Goal: Transaction & Acquisition: Purchase product/service

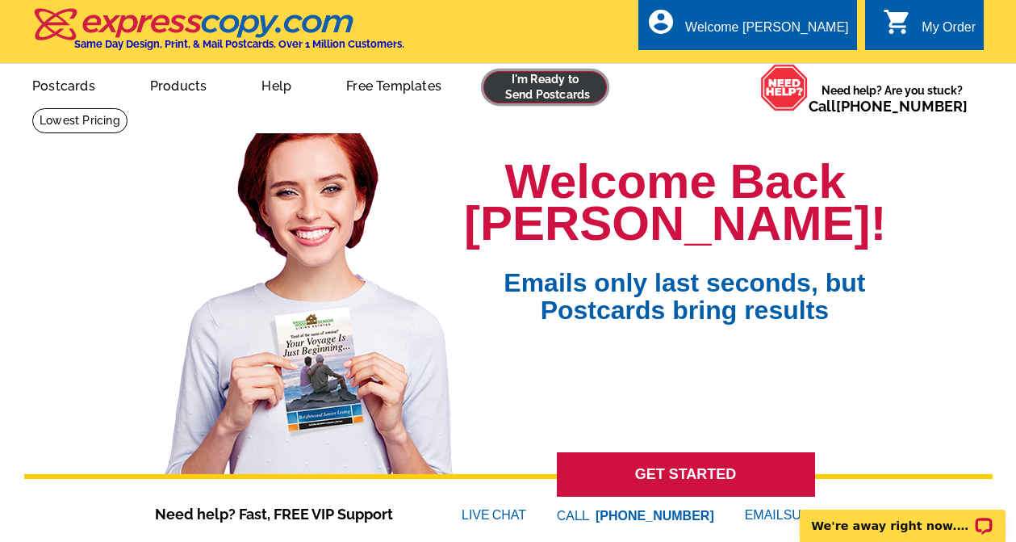
click at [547, 95] on link at bounding box center [546, 87] width 124 height 32
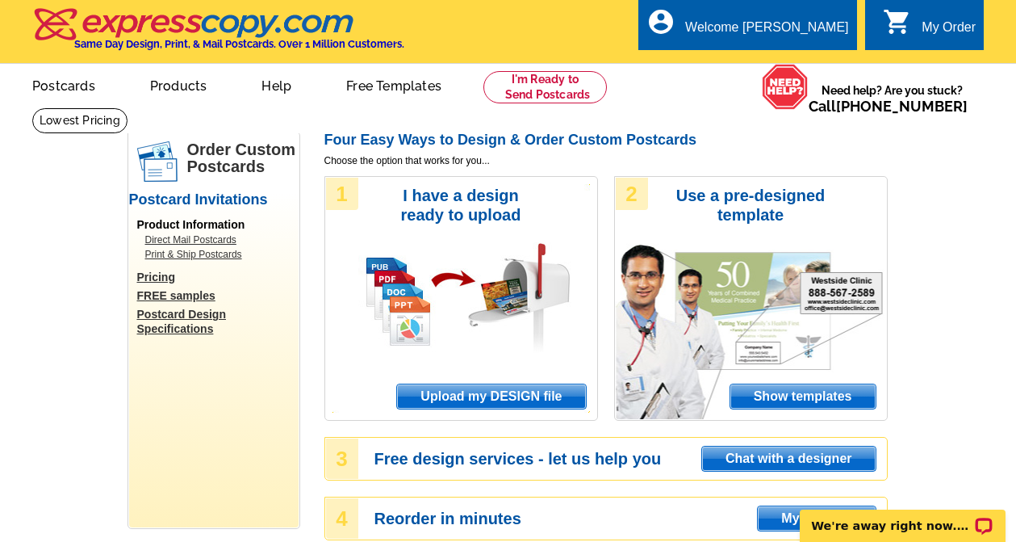
click at [523, 404] on span "Upload my DESIGN file" at bounding box center [491, 396] width 188 height 24
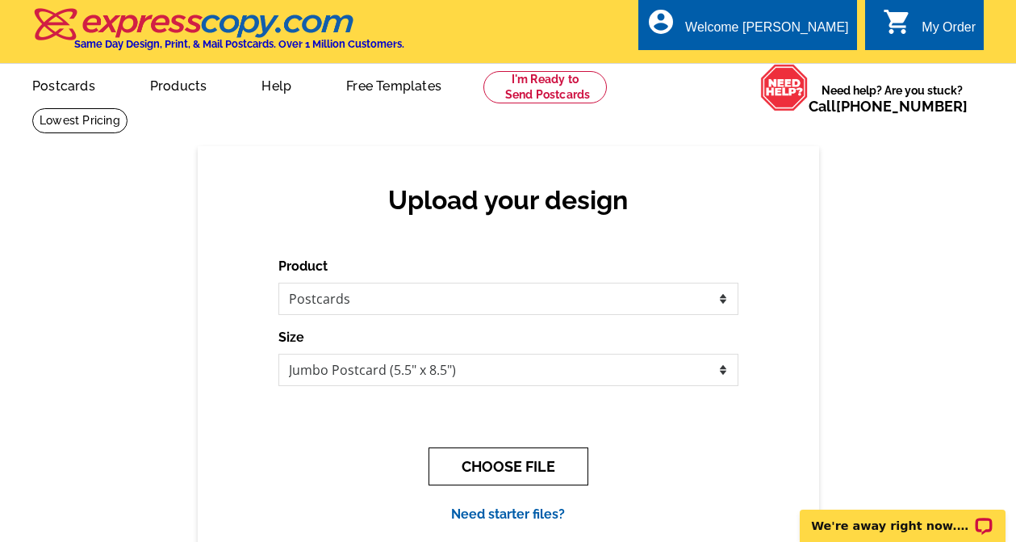
click at [471, 463] on button "CHOOSE FILE" at bounding box center [509, 466] width 160 height 38
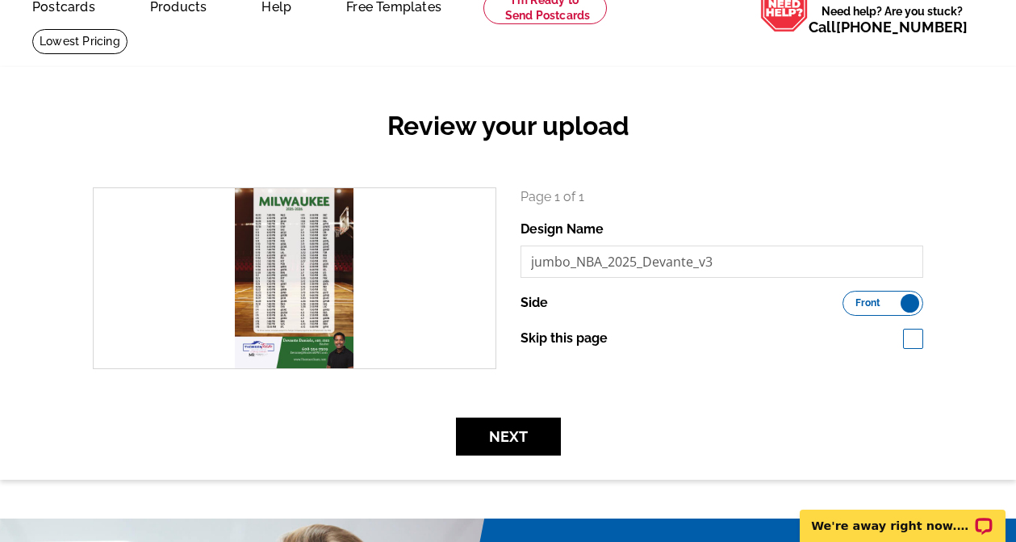
scroll to position [81, 0]
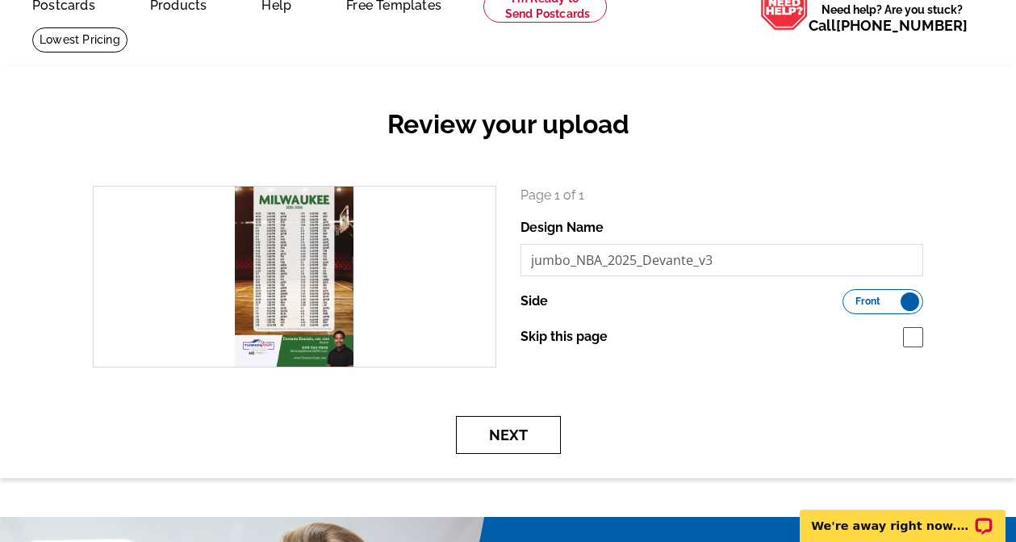
click at [514, 441] on button "Next" at bounding box center [508, 435] width 105 height 38
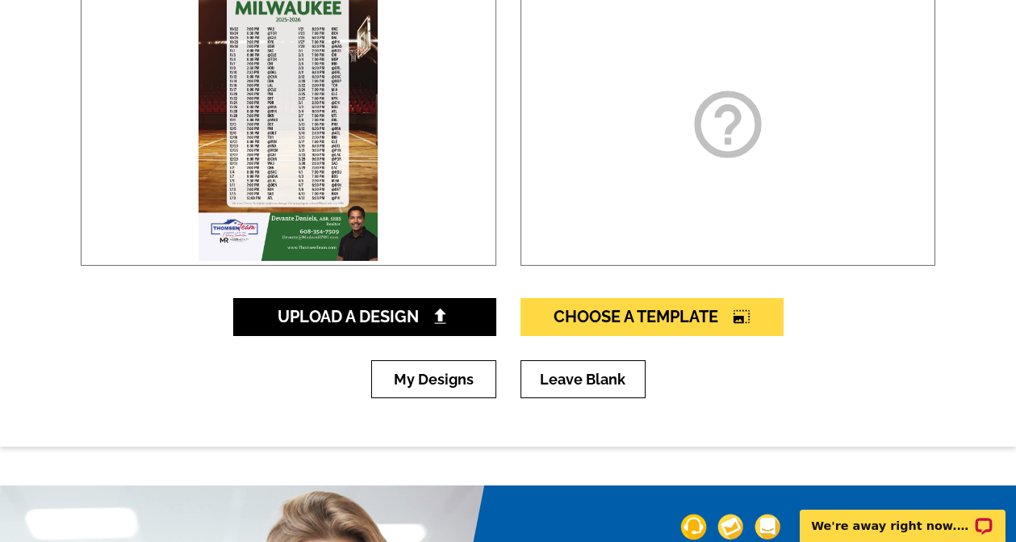
scroll to position [323, 0]
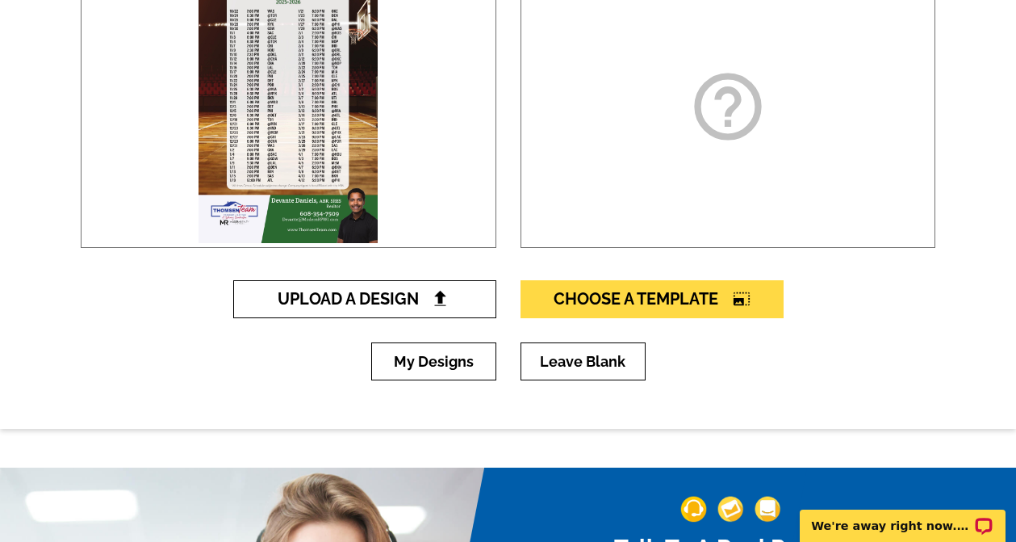
click at [414, 300] on span "Upload A Design" at bounding box center [365, 298] width 174 height 19
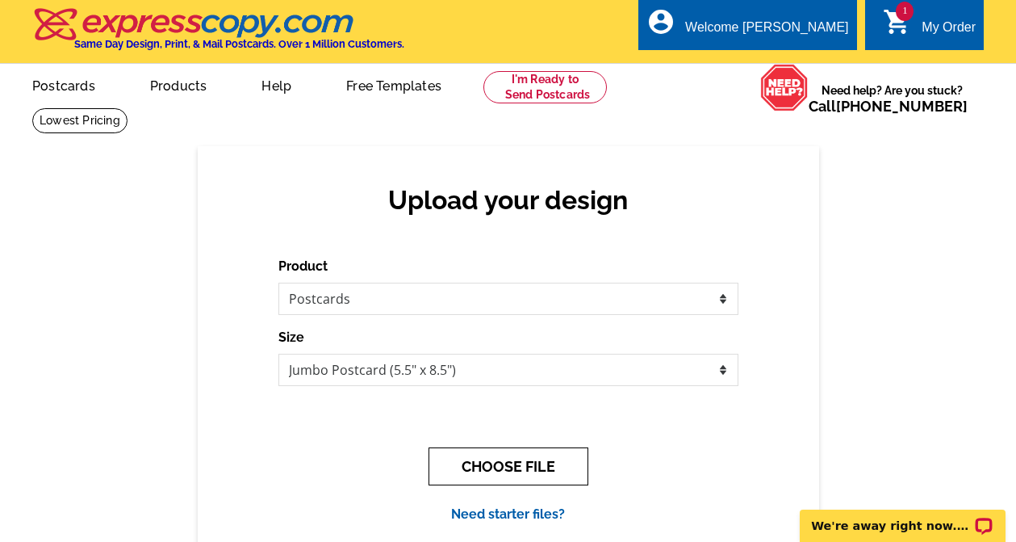
click at [491, 469] on button "CHOOSE FILE" at bounding box center [509, 466] width 160 height 38
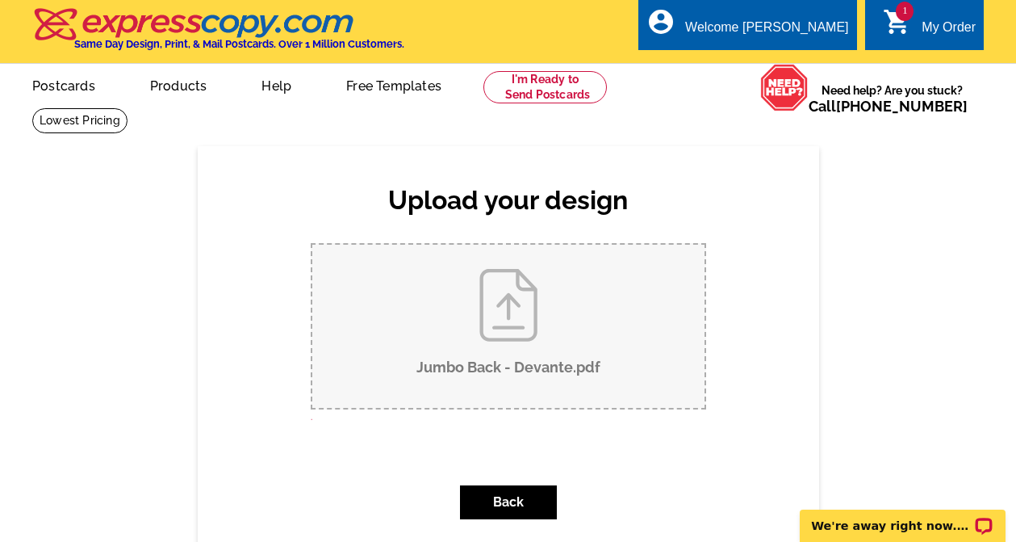
click at [335, 487] on div "Back" at bounding box center [509, 502] width 396 height 60
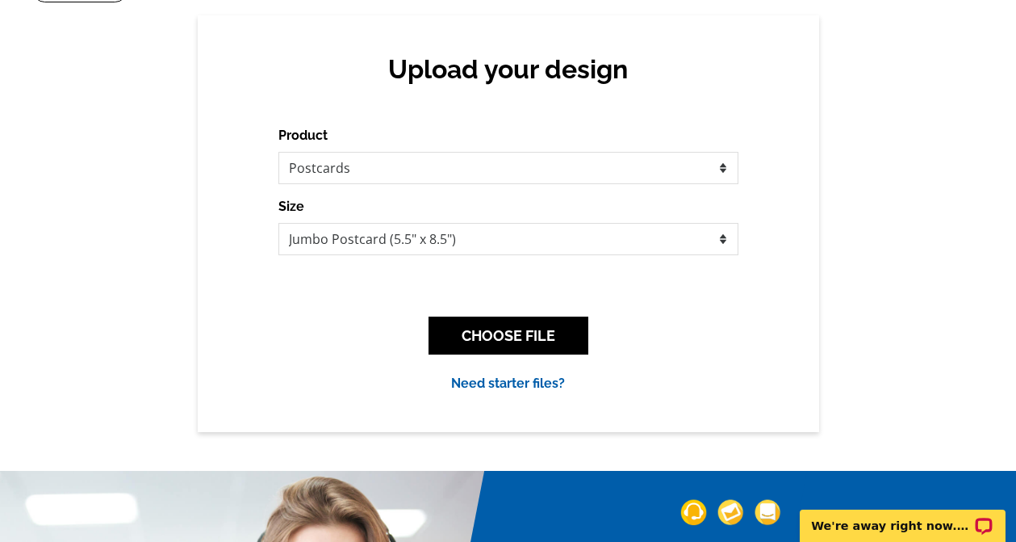
scroll to position [81, 0]
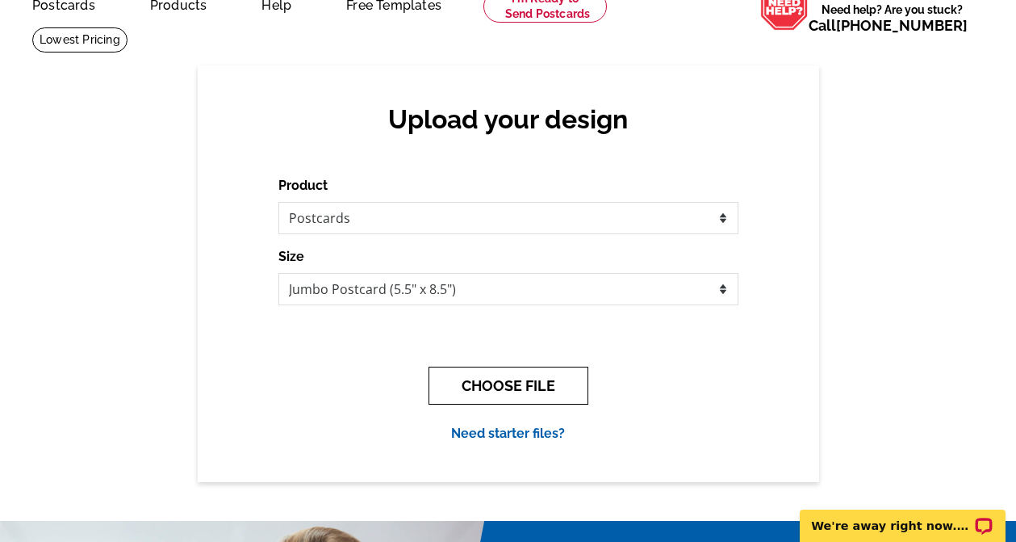
click at [553, 392] on button "CHOOSE FILE" at bounding box center [509, 386] width 160 height 38
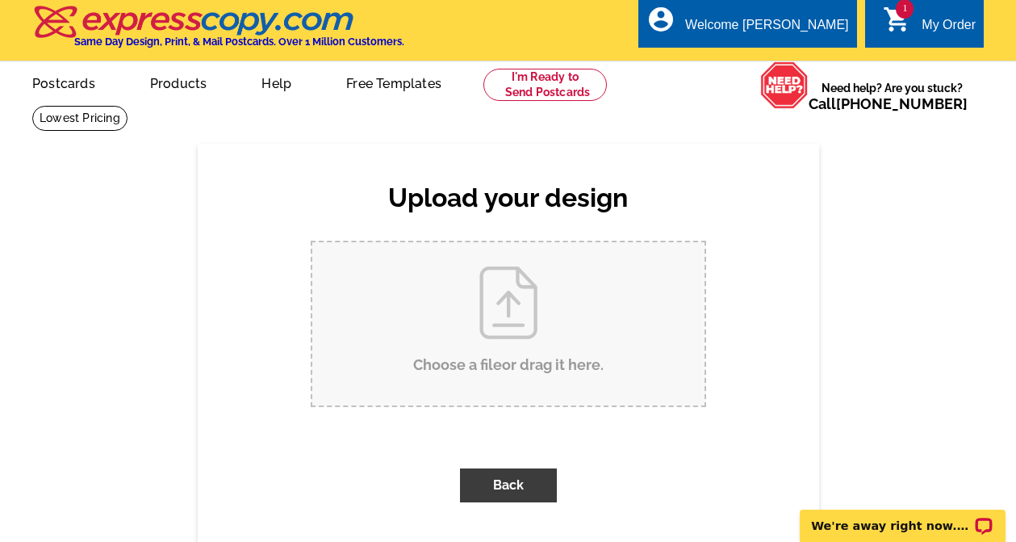
scroll to position [0, 0]
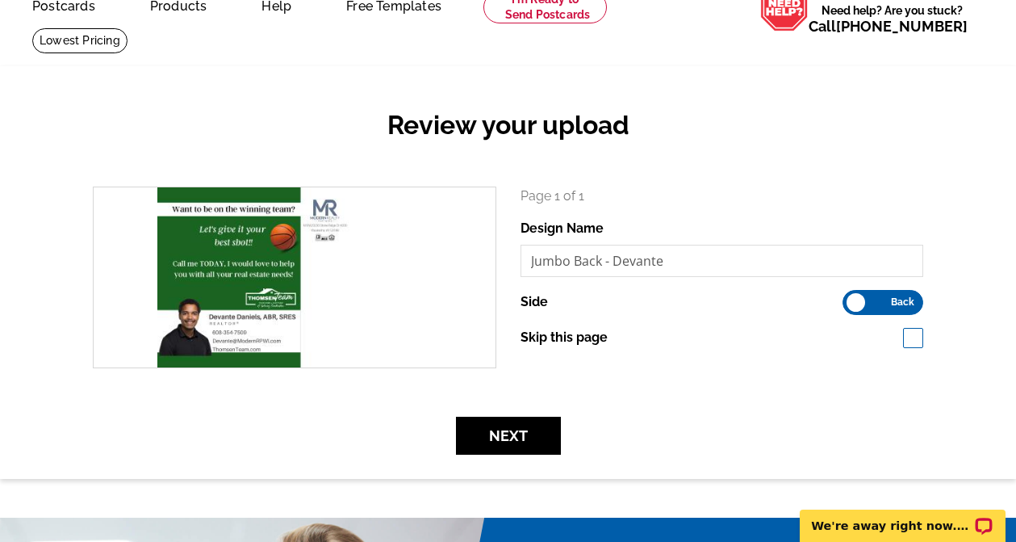
scroll to position [81, 0]
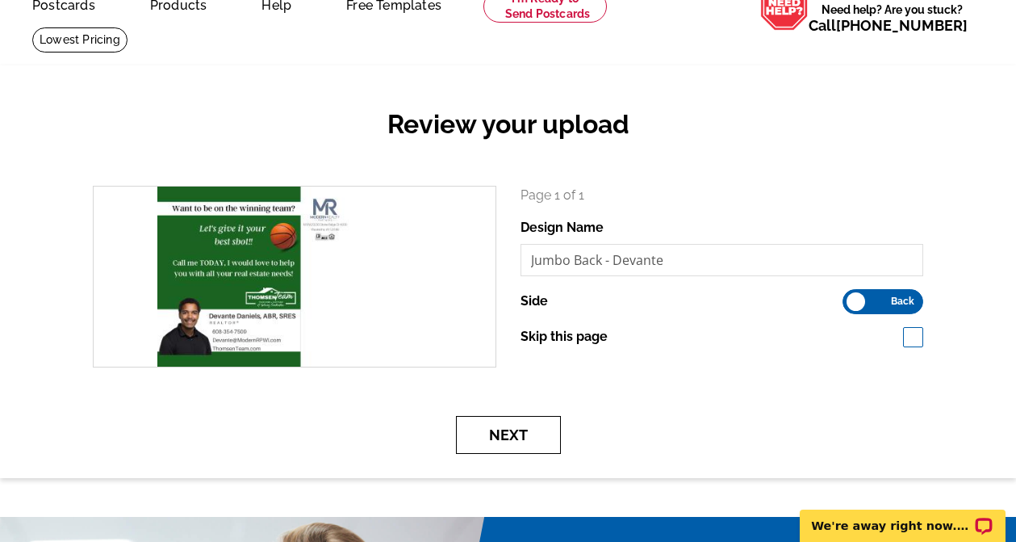
click at [532, 435] on button "Next" at bounding box center [508, 435] width 105 height 38
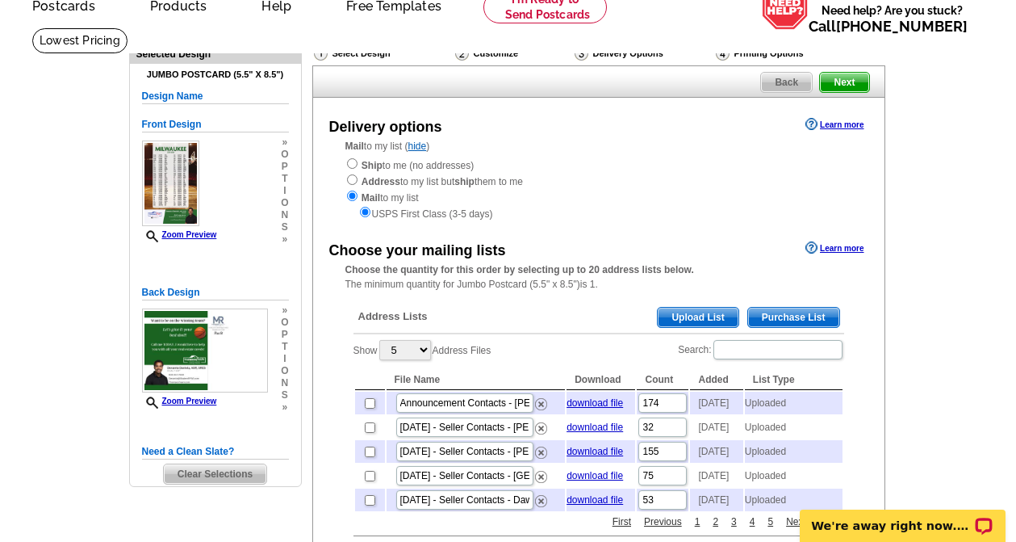
scroll to position [81, 0]
click at [711, 316] on span "Upload List" at bounding box center [698, 316] width 80 height 19
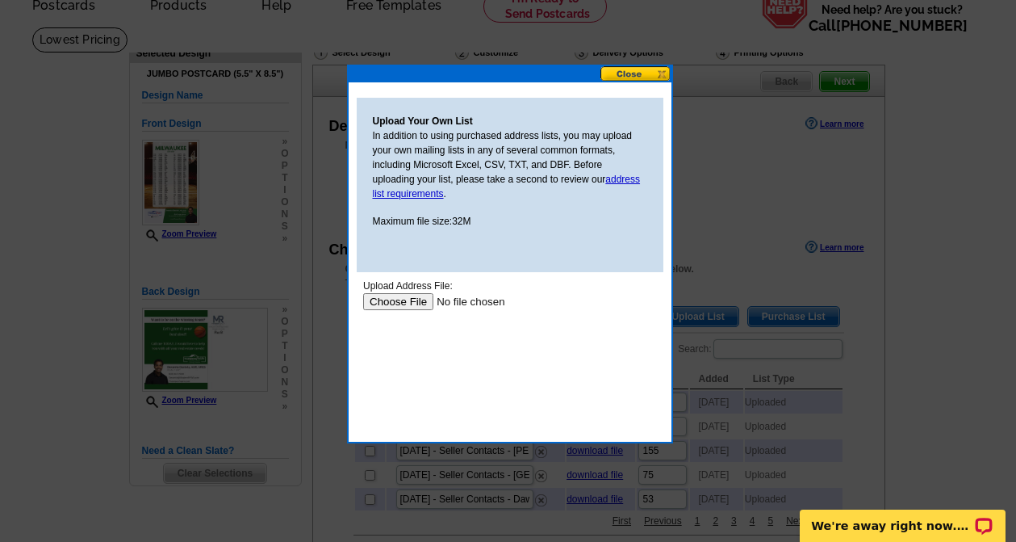
scroll to position [0, 0]
click at [393, 301] on input "file" at bounding box center [464, 301] width 204 height 17
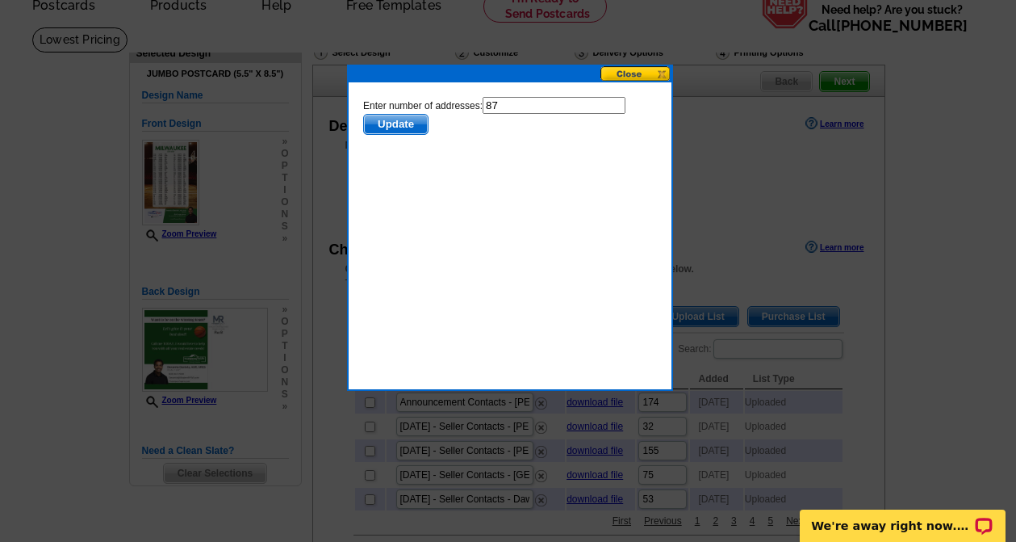
click at [532, 103] on input "87" at bounding box center [553, 105] width 143 height 17
type input "86"
click at [391, 122] on span "Update" at bounding box center [395, 124] width 64 height 19
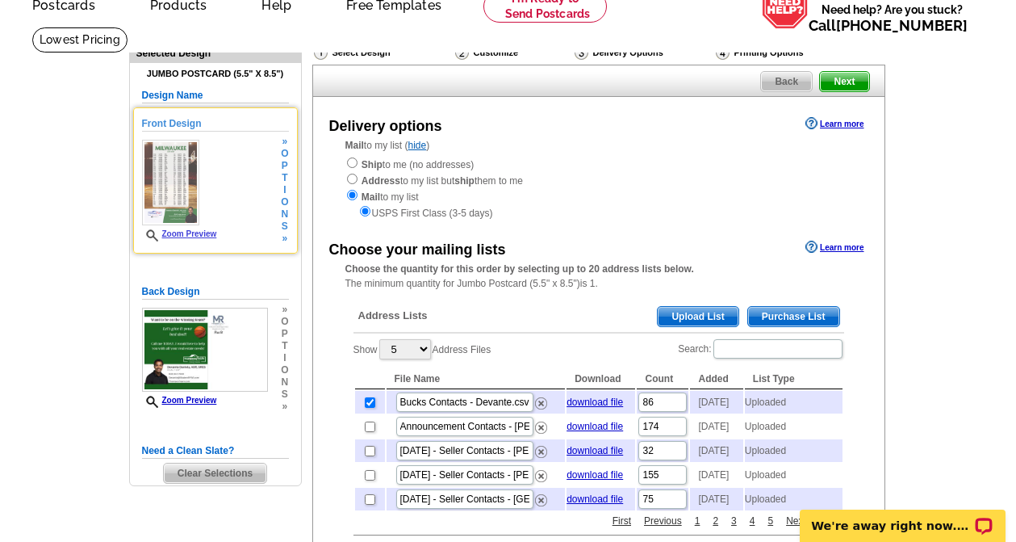
click at [286, 199] on span "o" at bounding box center [284, 202] width 7 height 12
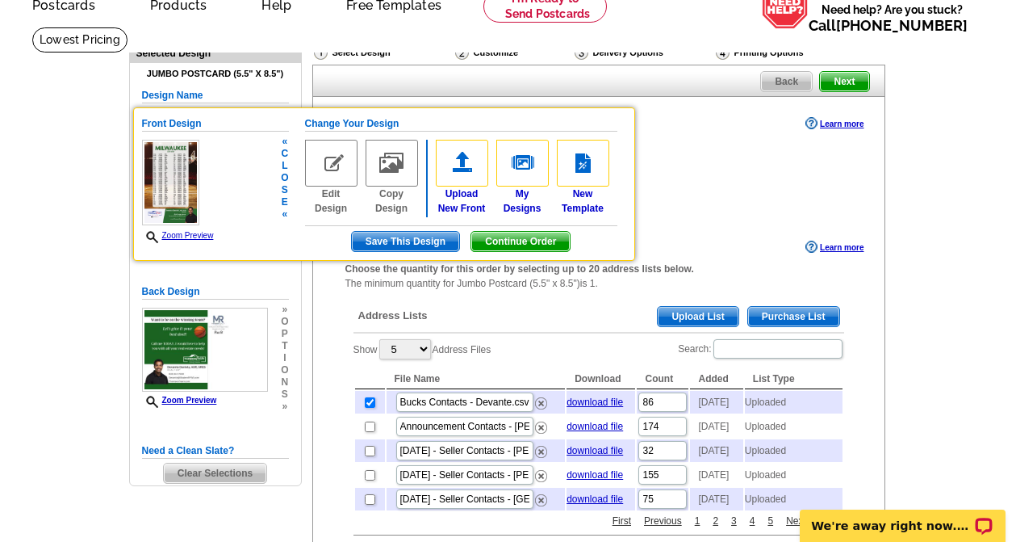
click at [287, 206] on span "e" at bounding box center [284, 202] width 7 height 12
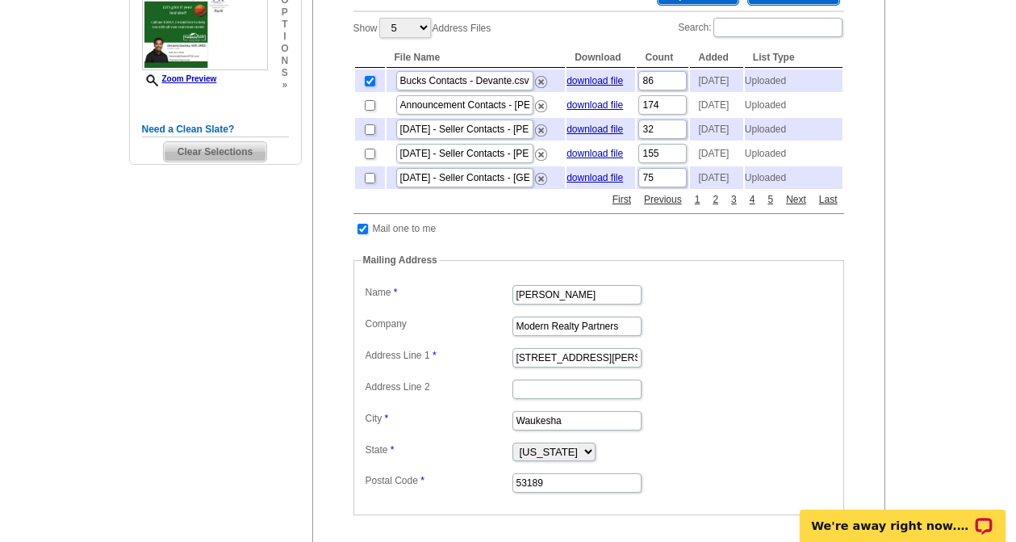
scroll to position [404, 0]
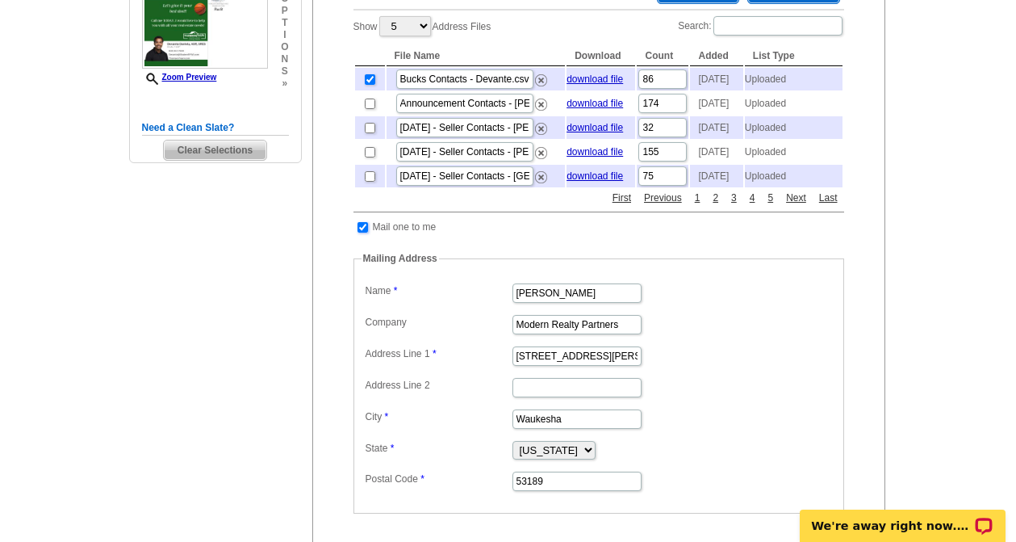
click at [361, 233] on input "checkbox" at bounding box center [363, 227] width 10 height 10
checkbox input "false"
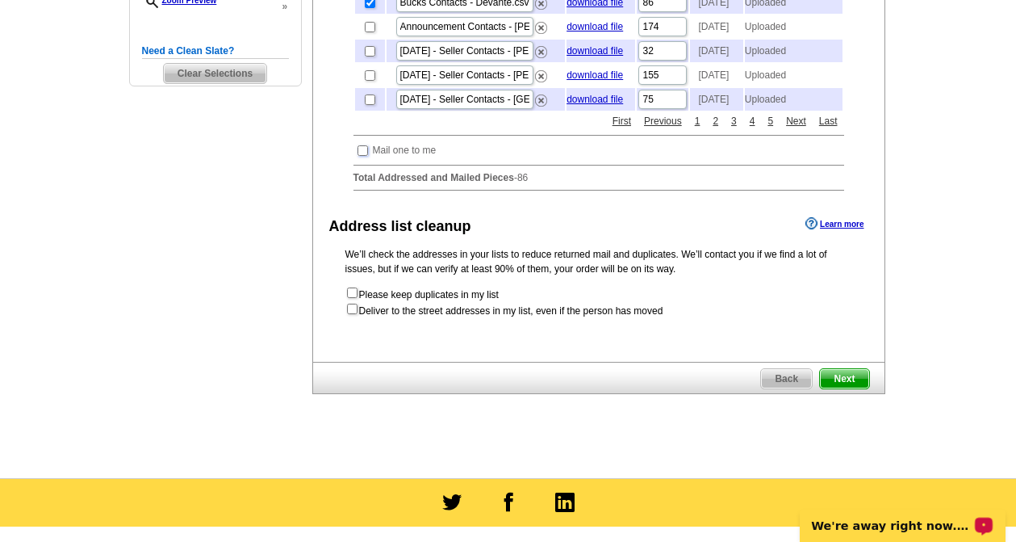
scroll to position [484, 0]
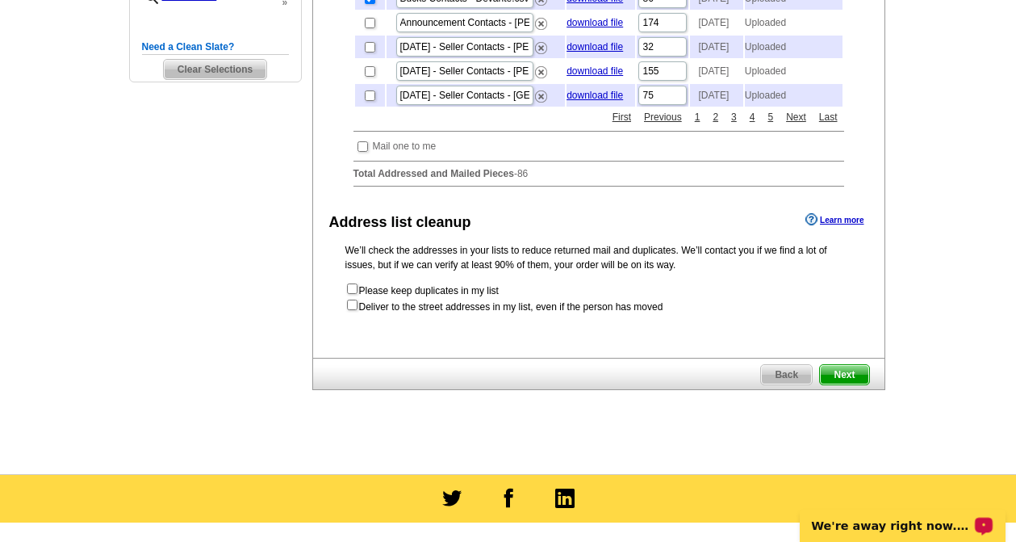
click at [840, 384] on span "Next" at bounding box center [844, 374] width 48 height 19
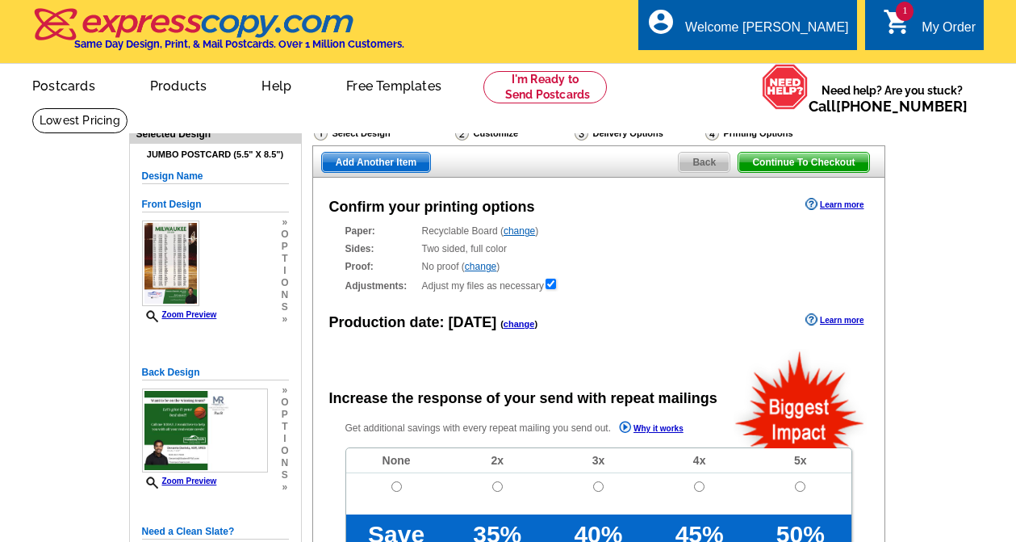
radio input "false"
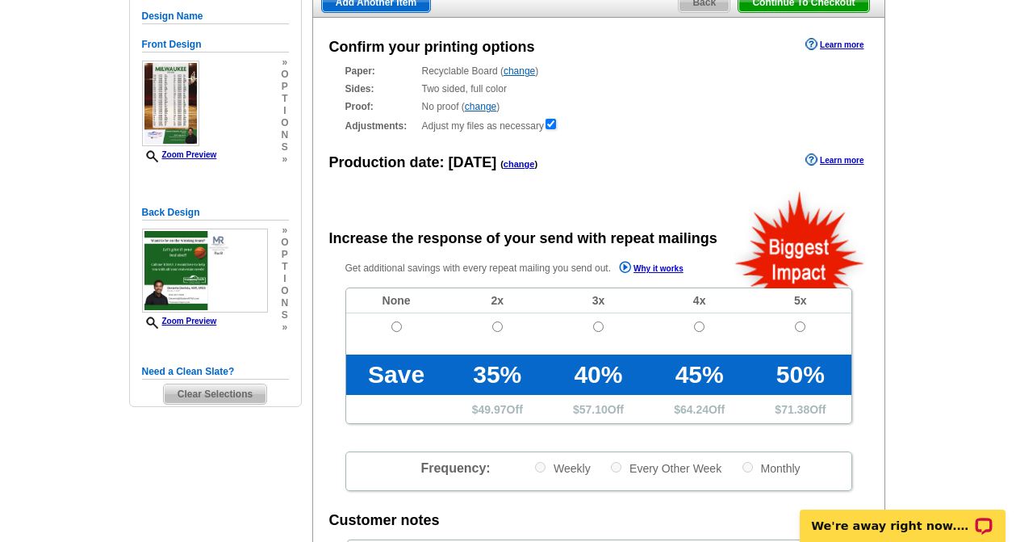
scroll to position [161, 0]
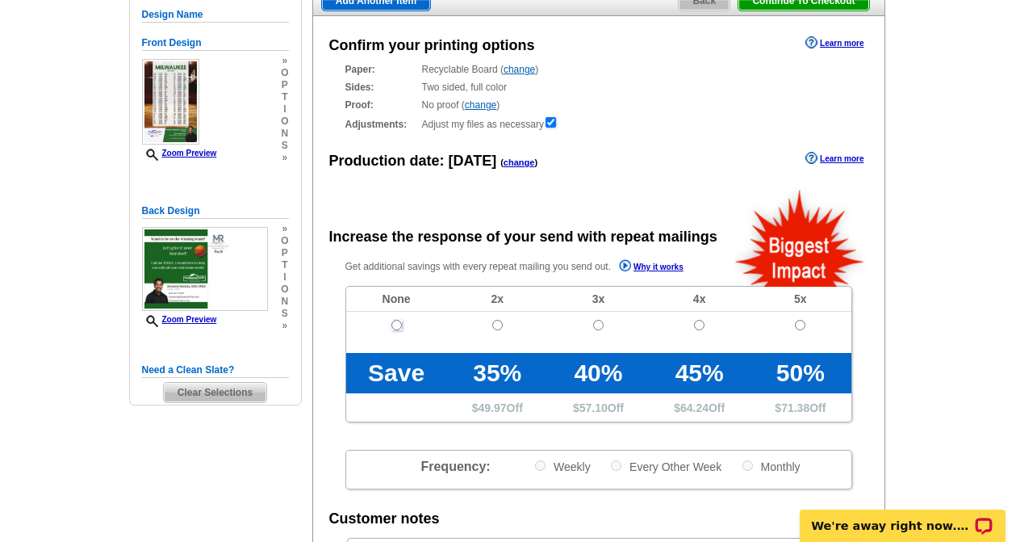
click at [397, 325] on input "radio" at bounding box center [397, 325] width 10 height 10
radio input "true"
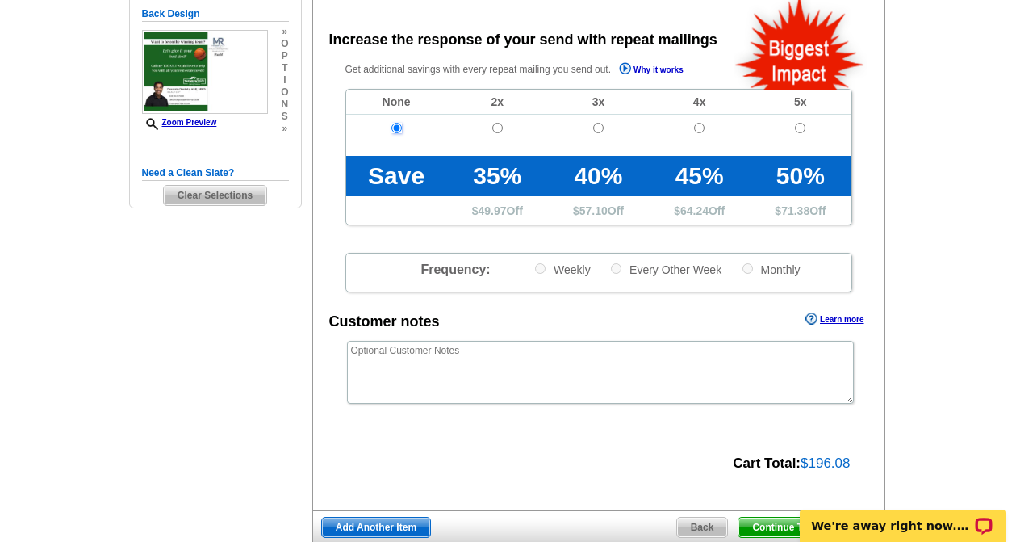
scroll to position [484, 0]
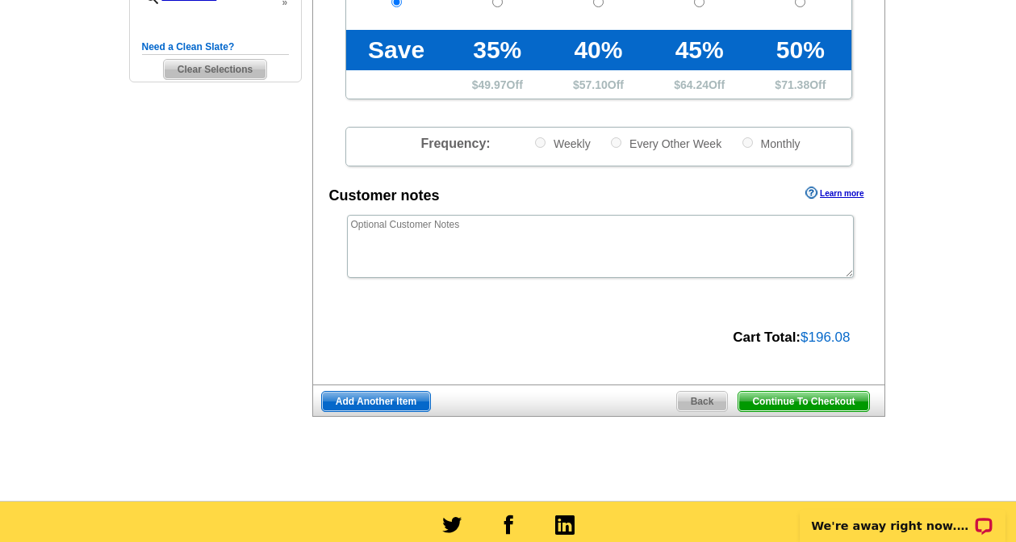
click at [371, 400] on span "Add Another Item" at bounding box center [376, 401] width 108 height 19
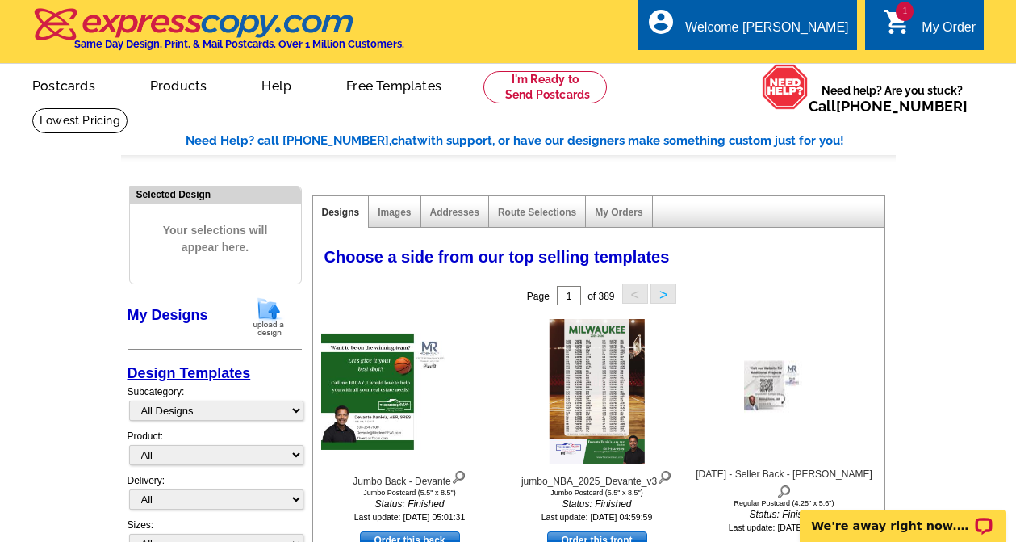
click at [274, 315] on img at bounding box center [269, 316] width 42 height 41
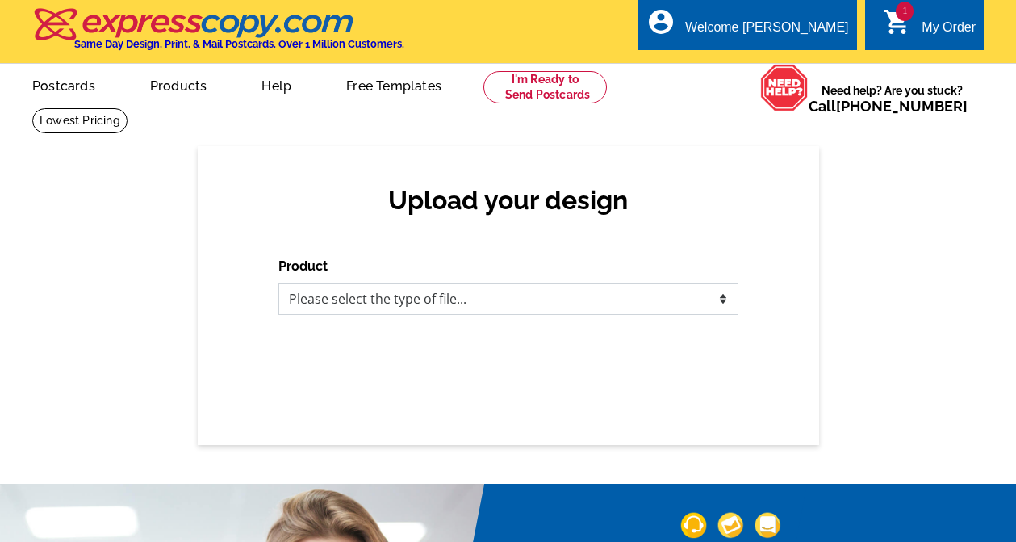
click at [436, 301] on select "Please select the type of file... Postcards Business Cards Letters and flyers G…" at bounding box center [509, 299] width 460 height 32
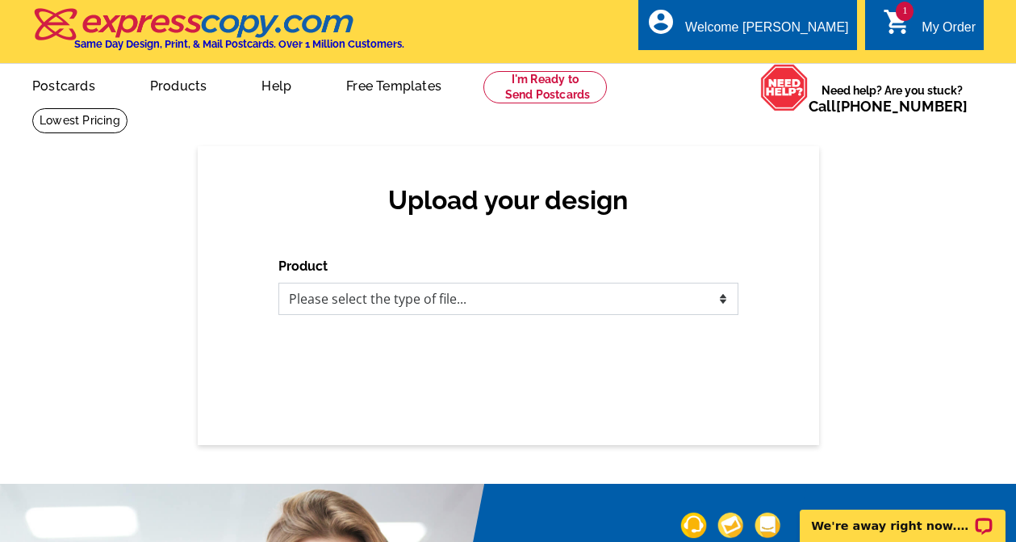
select select "1"
click at [279, 283] on select "Please select the type of file... Postcards Business Cards Letters and flyers G…" at bounding box center [509, 299] width 460 height 32
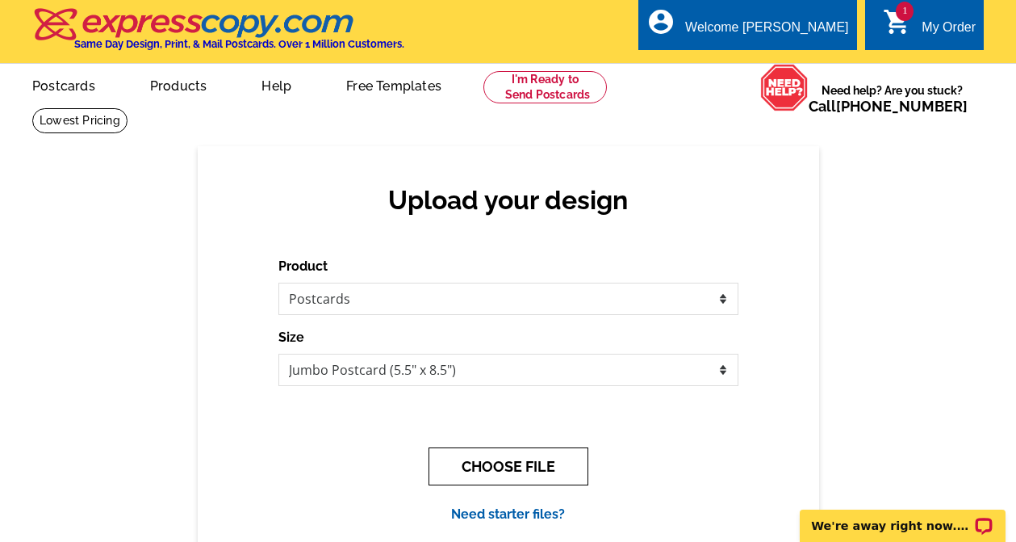
click at [516, 471] on button "CHOOSE FILE" at bounding box center [509, 466] width 160 height 38
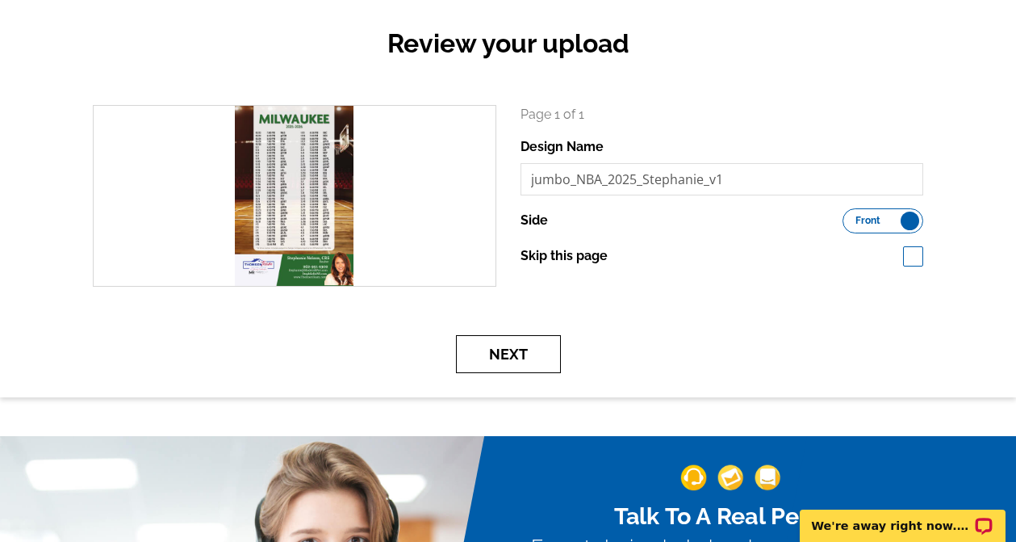
click at [522, 358] on button "Next" at bounding box center [508, 354] width 105 height 38
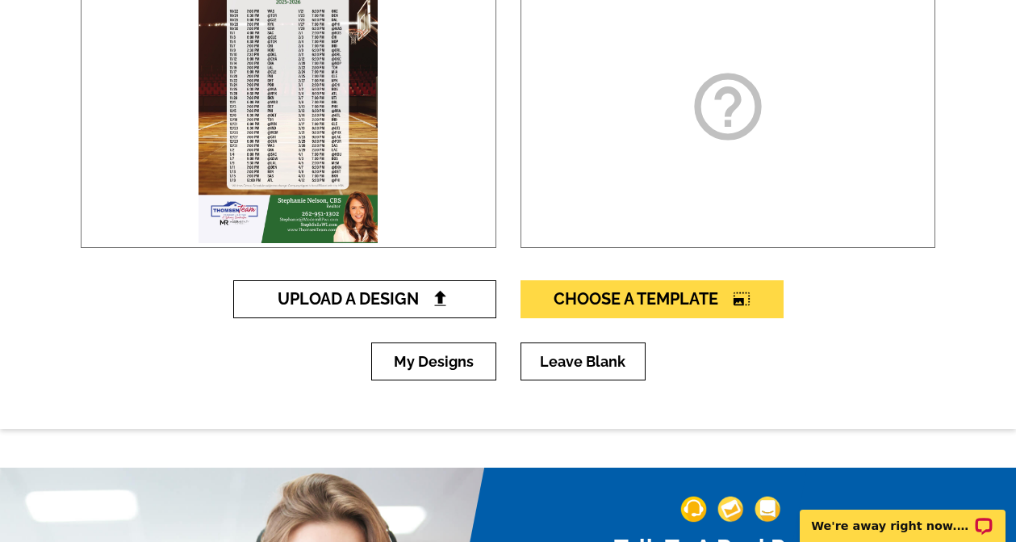
click at [382, 305] on span "Upload A Design" at bounding box center [365, 298] width 174 height 19
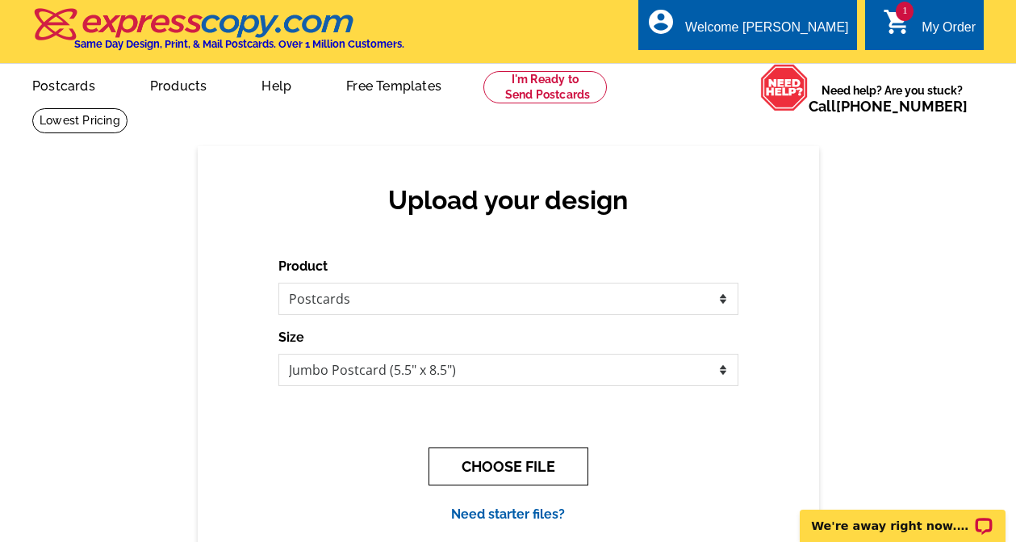
click at [503, 473] on button "CHOOSE FILE" at bounding box center [509, 466] width 160 height 38
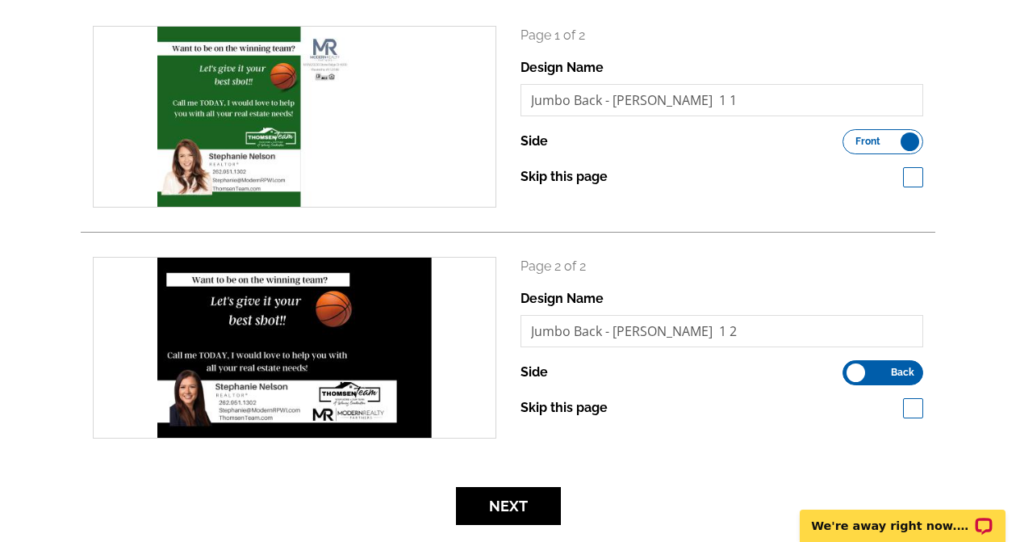
scroll to position [242, 0]
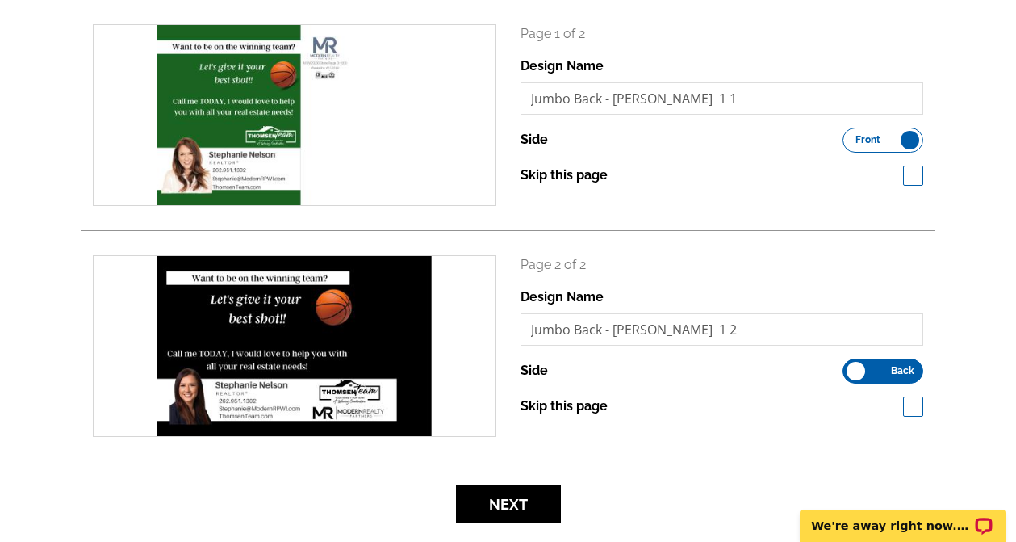
click at [908, 405] on span at bounding box center [913, 406] width 20 height 20
checkbox input "true"
click at [517, 503] on button "Next" at bounding box center [508, 504] width 105 height 38
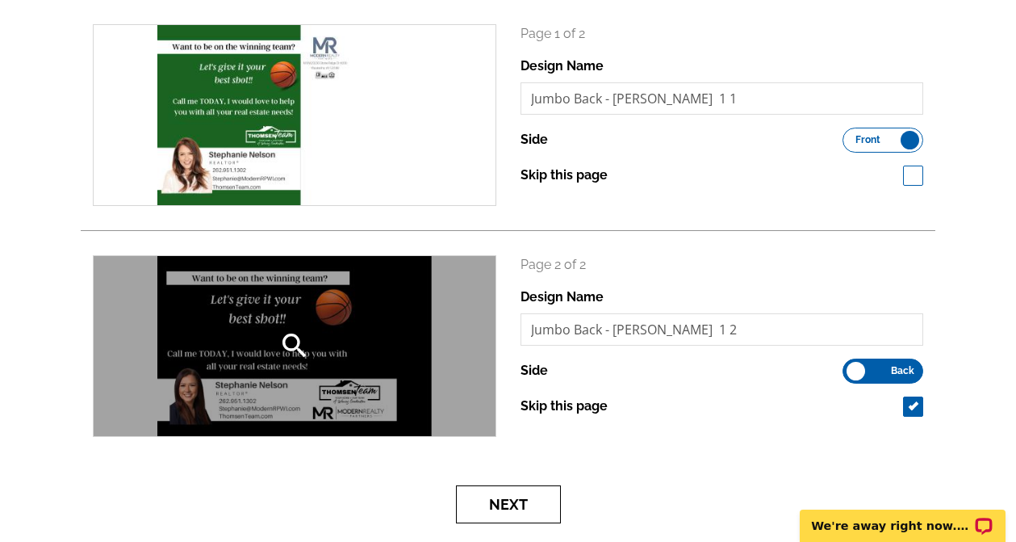
scroll to position [0, 0]
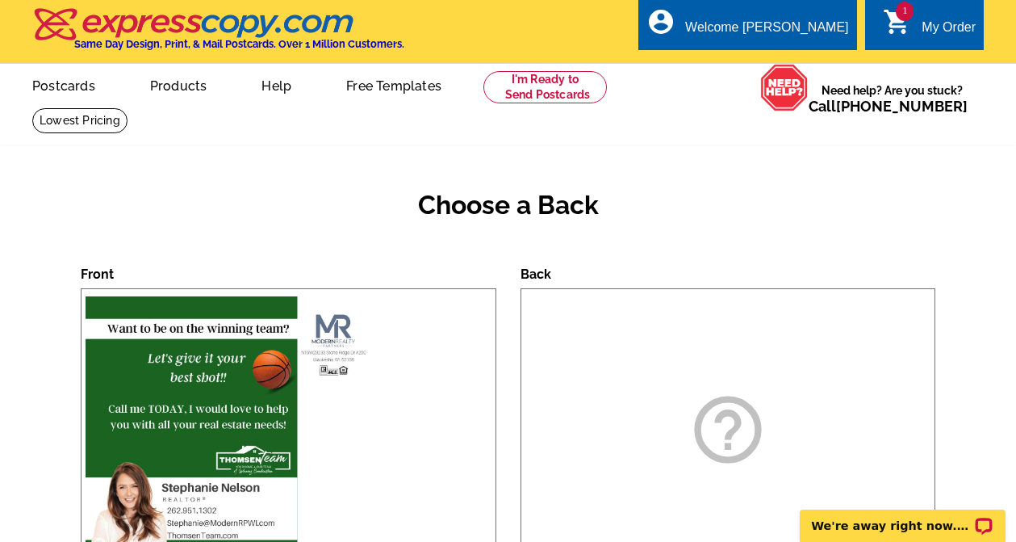
click at [154, 207] on h2 "Choose a Back" at bounding box center [508, 205] width 855 height 31
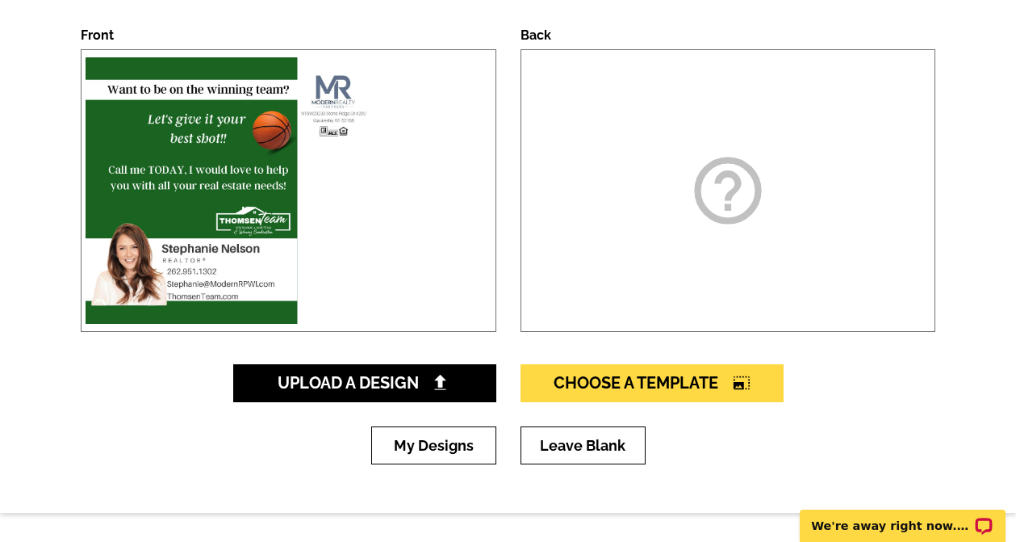
scroll to position [242, 0]
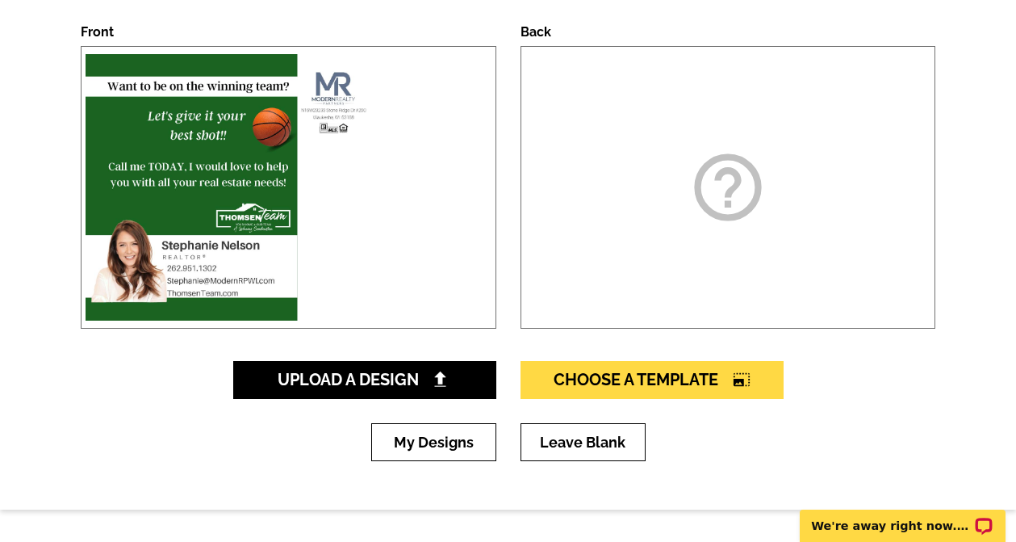
click at [413, 262] on img at bounding box center [289, 187] width 414 height 274
click at [471, 456] on link "My Designs" at bounding box center [433, 442] width 125 height 38
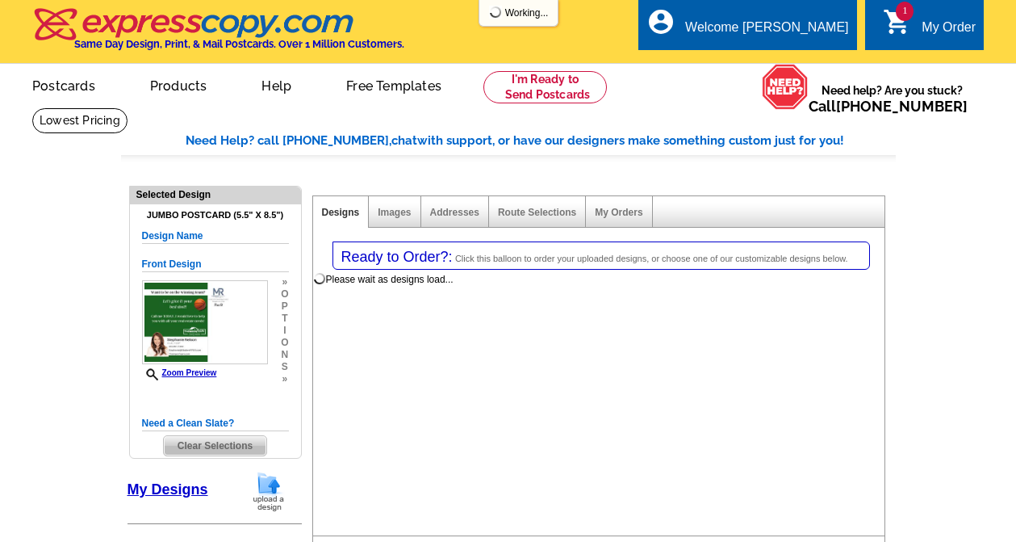
select select "1"
select select "2"
select select "back"
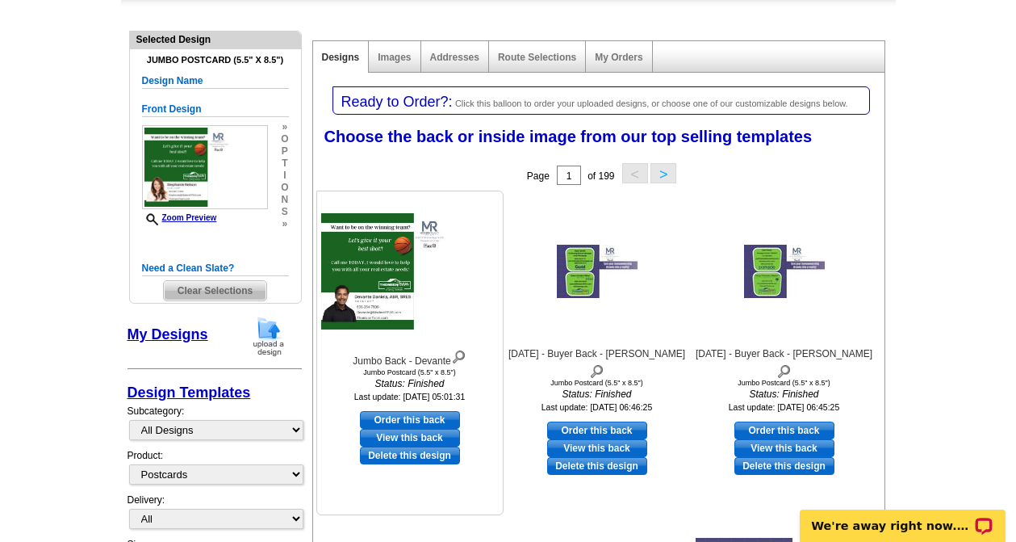
scroll to position [161, 0]
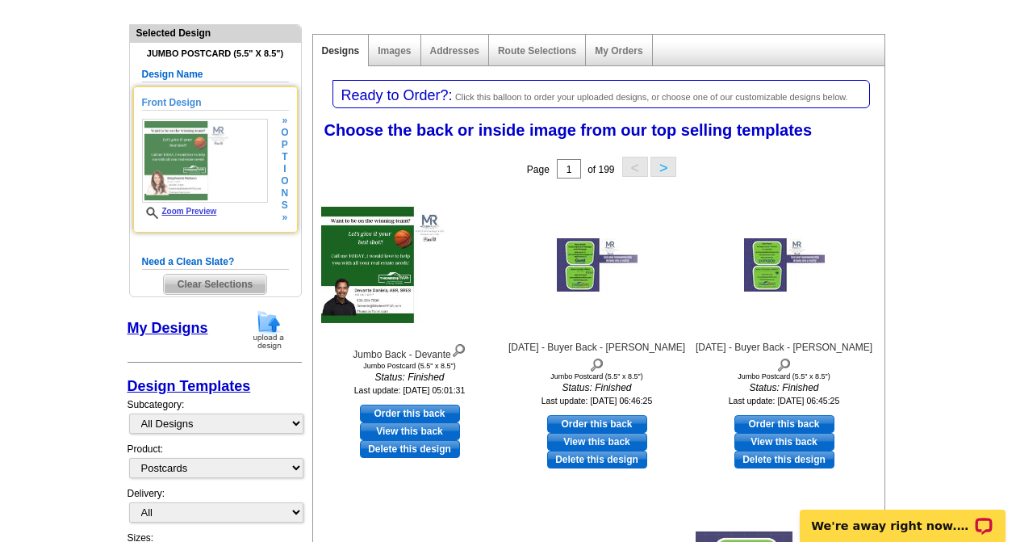
click at [287, 202] on span "s" at bounding box center [284, 205] width 7 height 12
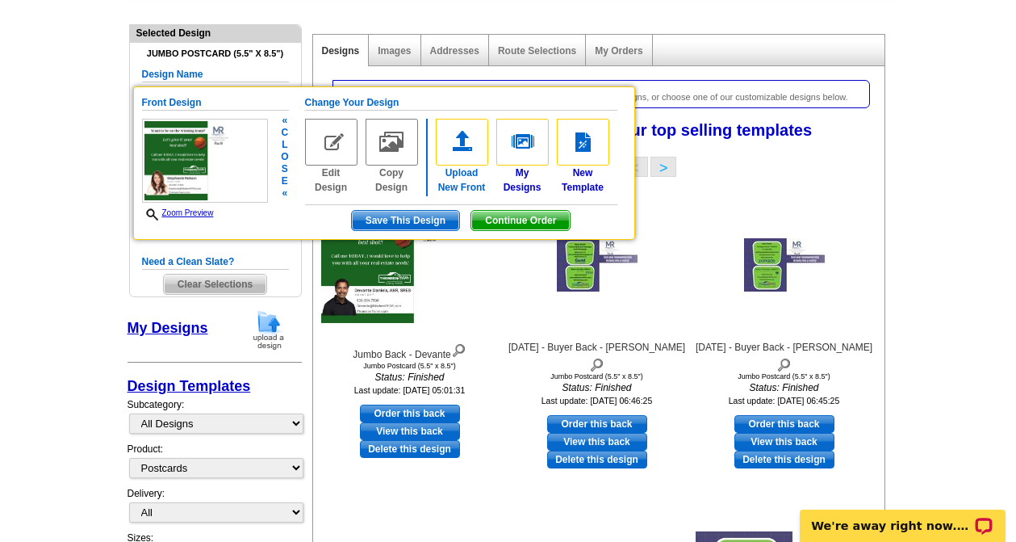
click at [466, 154] on img at bounding box center [462, 142] width 52 height 47
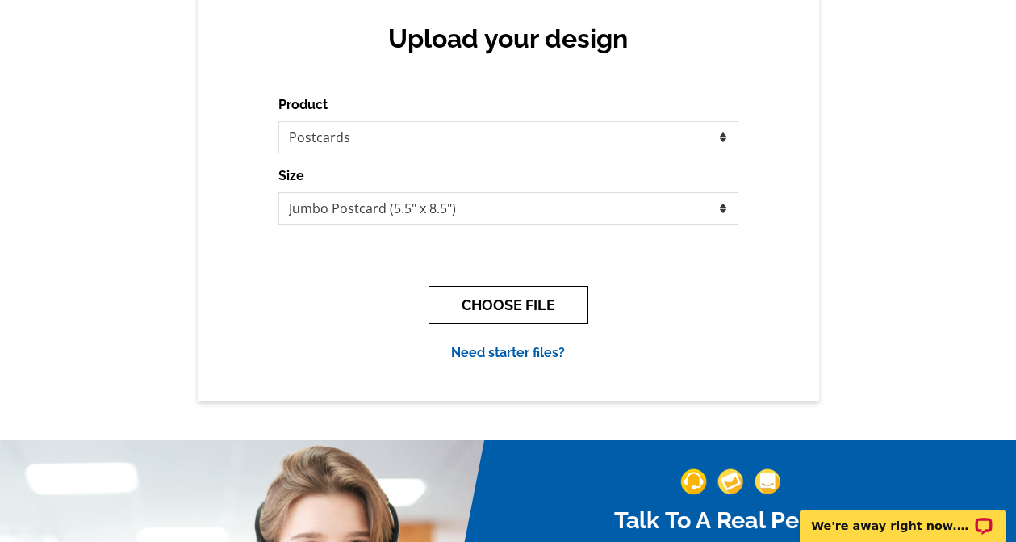
click at [535, 317] on button "CHOOSE FILE" at bounding box center [509, 305] width 160 height 38
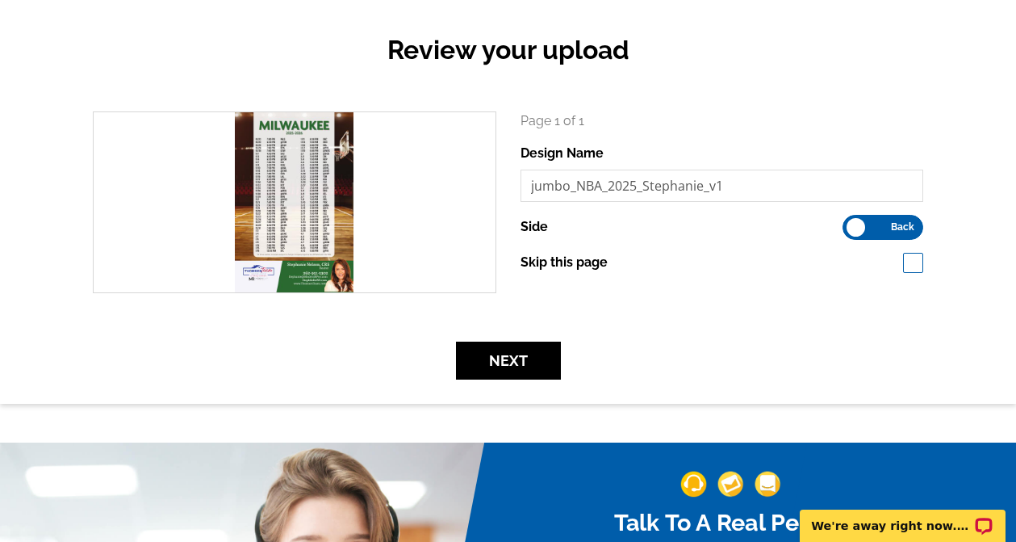
scroll to position [161, 0]
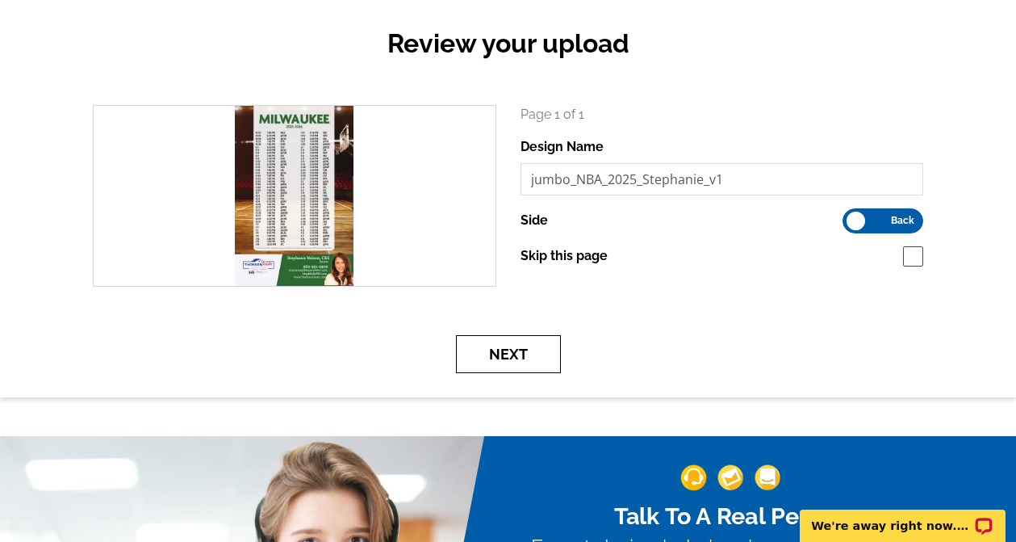
click at [536, 350] on button "Next" at bounding box center [508, 354] width 105 height 38
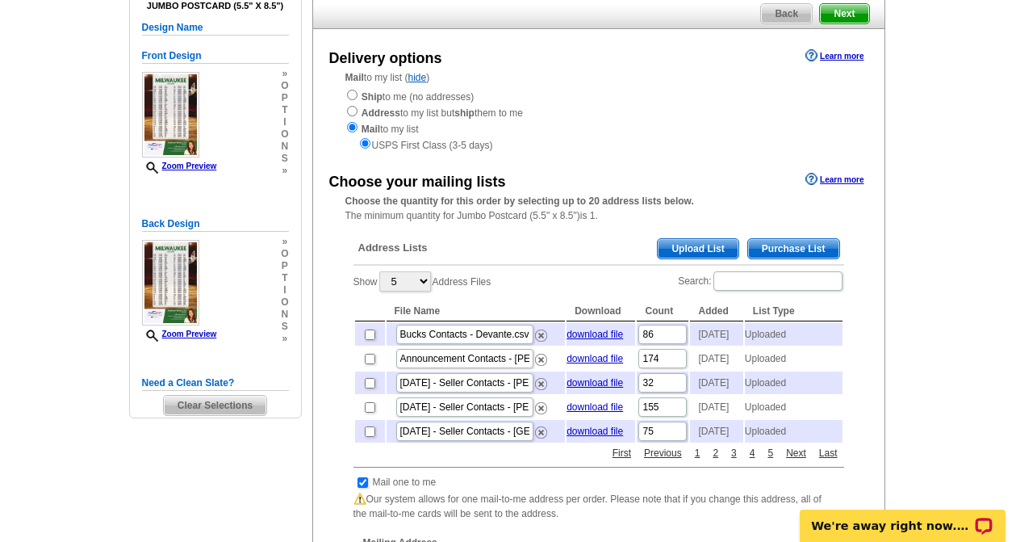
scroll to position [161, 0]
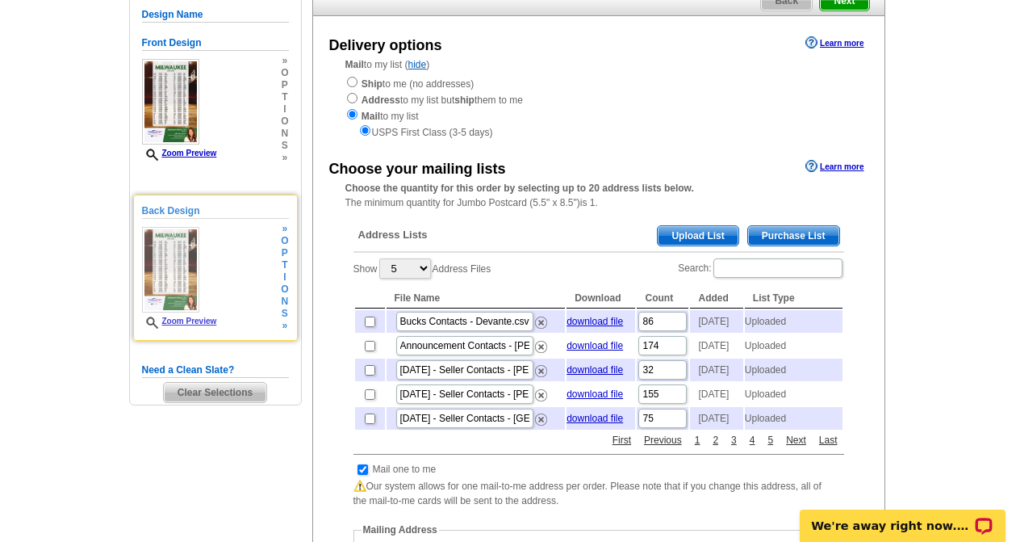
click at [286, 274] on span "i" at bounding box center [284, 277] width 7 height 12
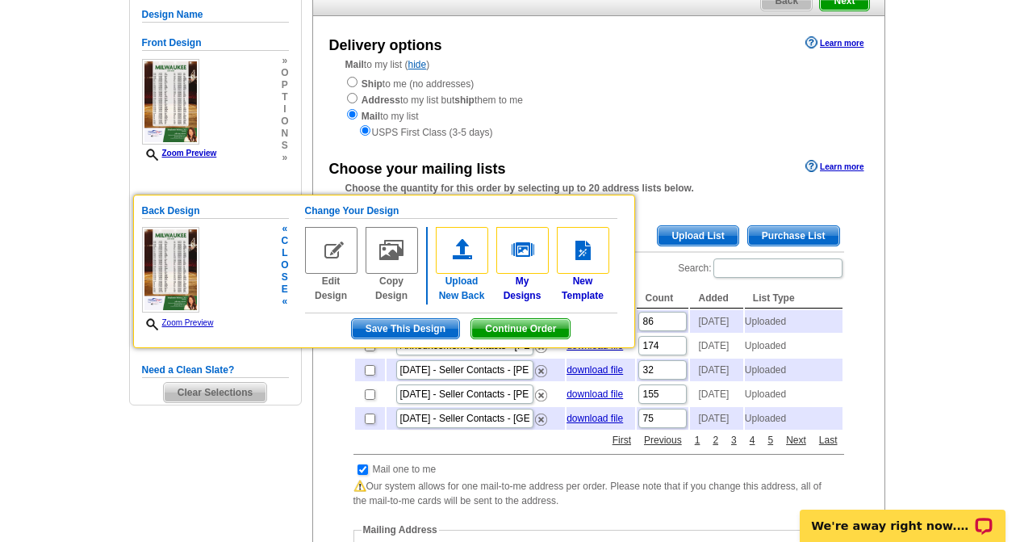
click at [468, 258] on img at bounding box center [462, 250] width 52 height 47
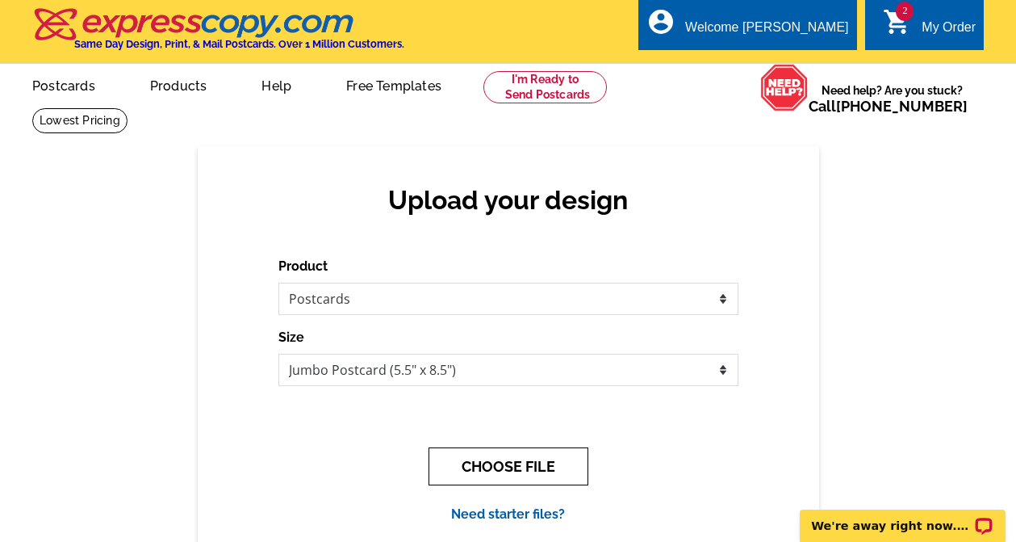
click at [522, 464] on button "CHOOSE FILE" at bounding box center [509, 466] width 160 height 38
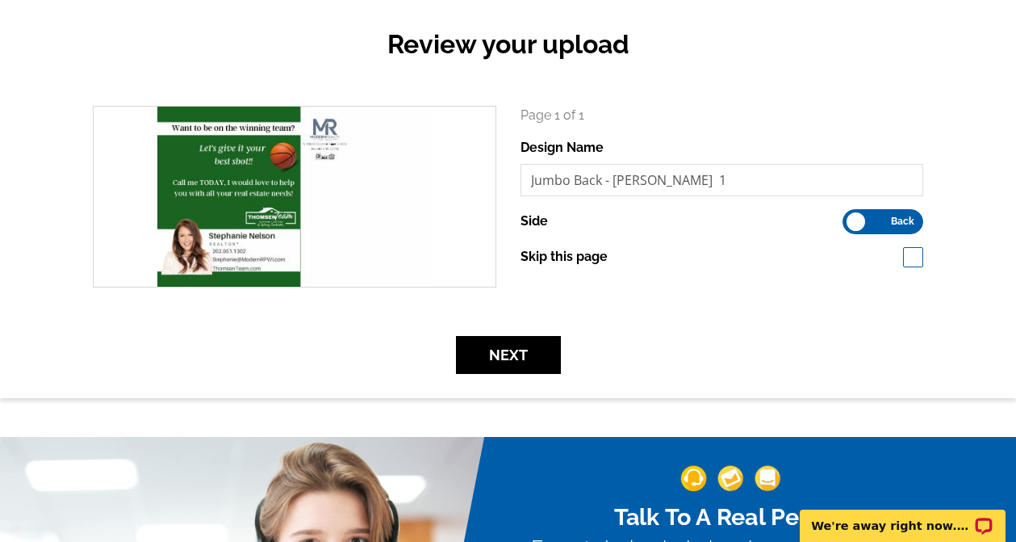
scroll to position [161, 0]
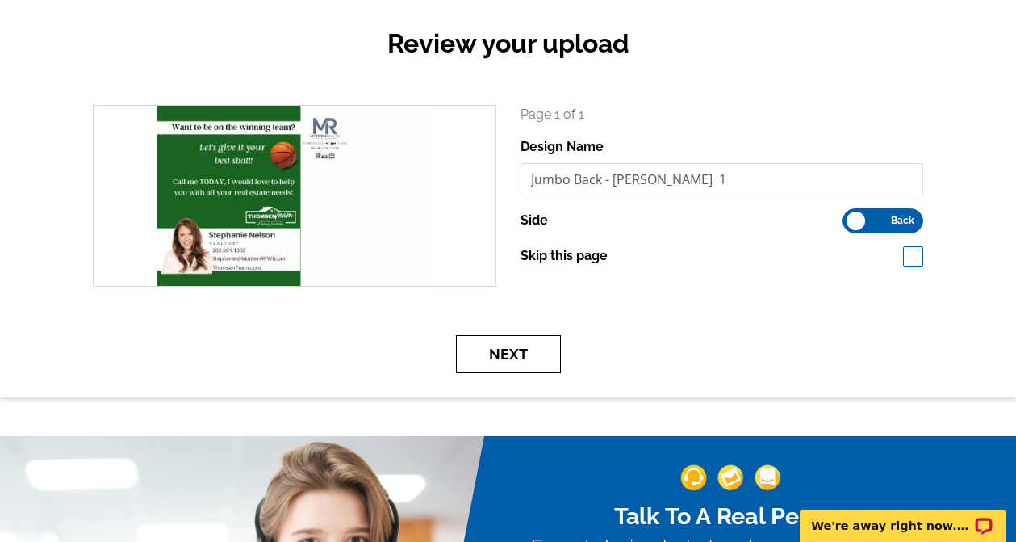
click at [530, 352] on button "Next" at bounding box center [508, 354] width 105 height 38
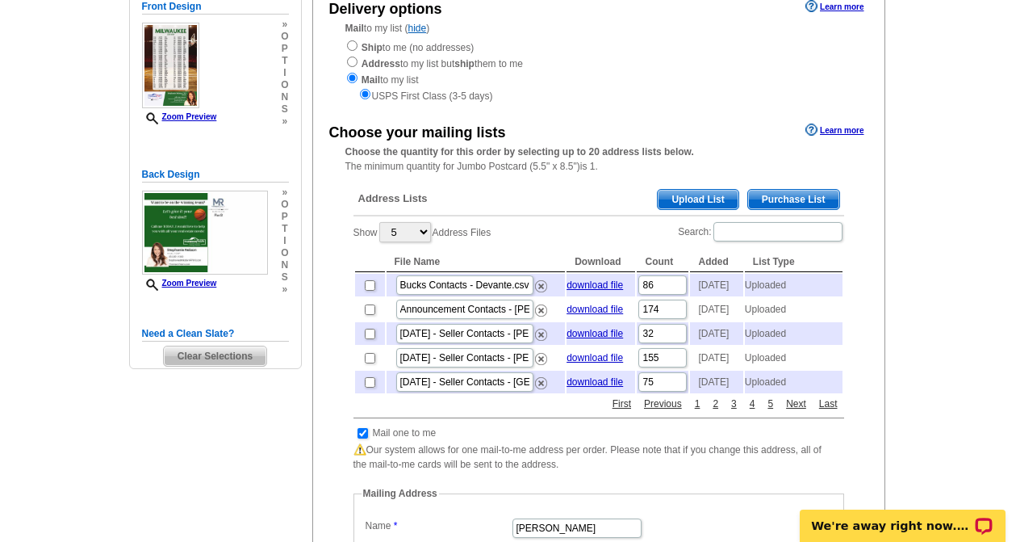
scroll to position [242, 0]
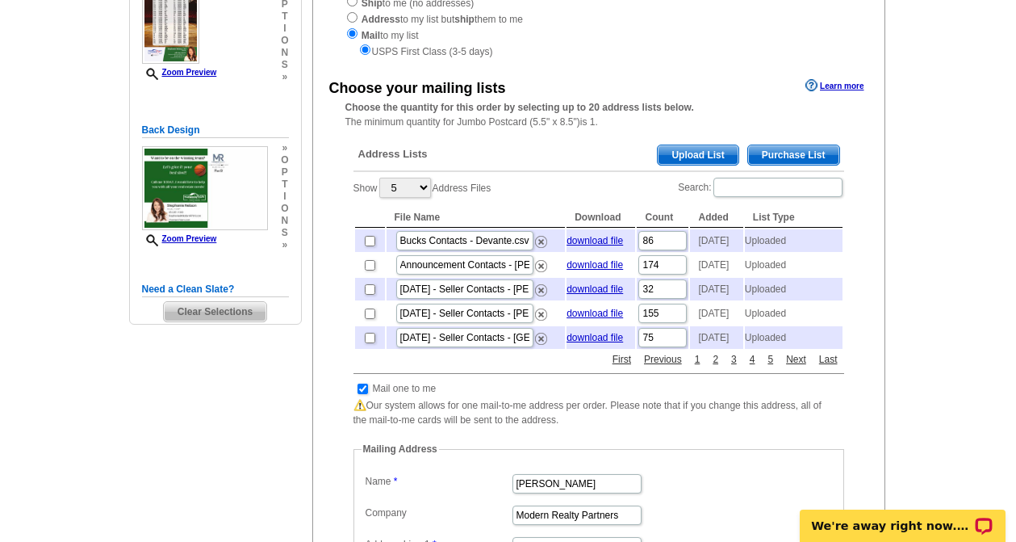
click at [709, 161] on span "Upload List" at bounding box center [698, 154] width 80 height 19
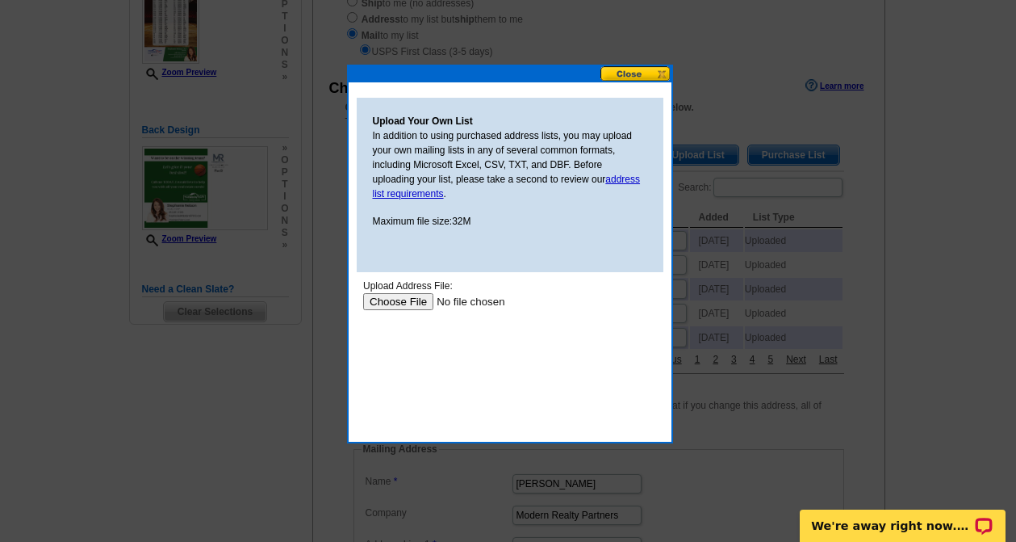
scroll to position [0, 0]
click at [398, 308] on input "file" at bounding box center [464, 301] width 204 height 17
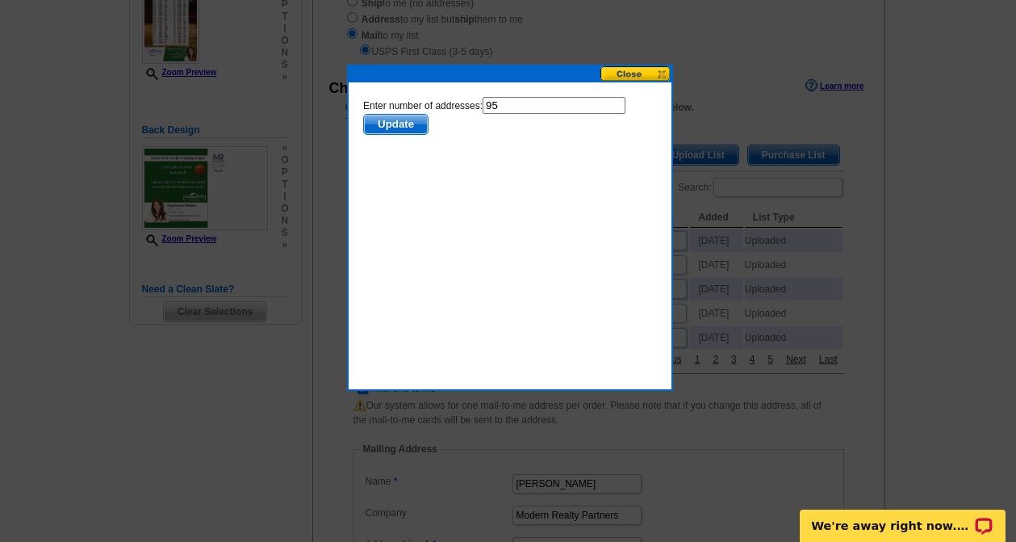
click at [509, 107] on input "95" at bounding box center [553, 105] width 143 height 17
type input "94"
click at [386, 121] on span "Update" at bounding box center [395, 124] width 64 height 19
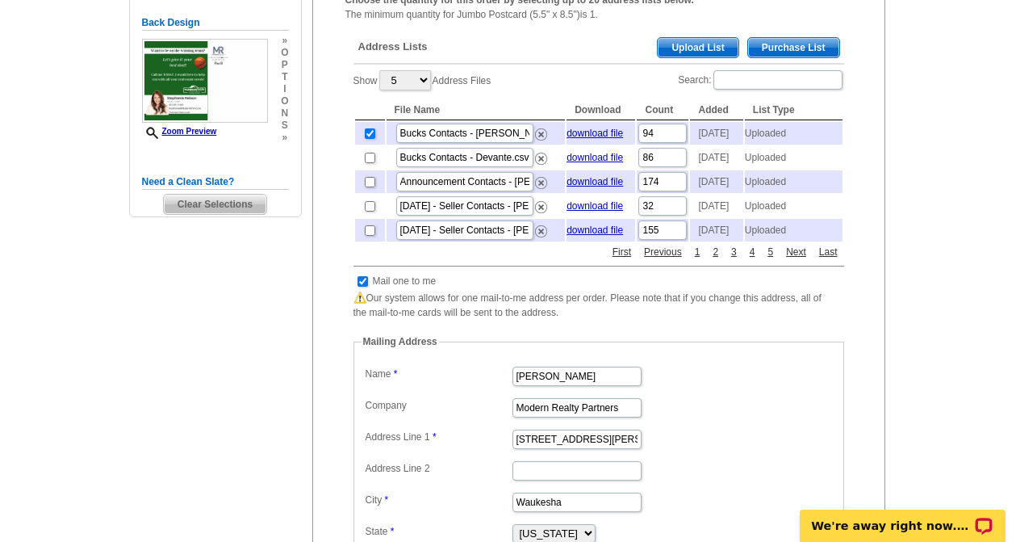
scroll to position [404, 0]
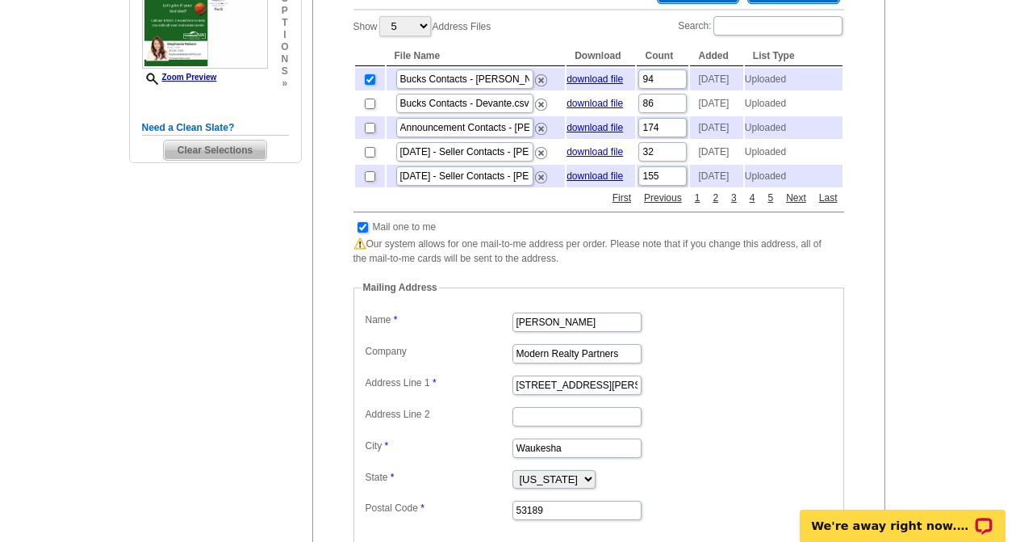
click at [366, 233] on input "checkbox" at bounding box center [363, 227] width 10 height 10
checkbox input "false"
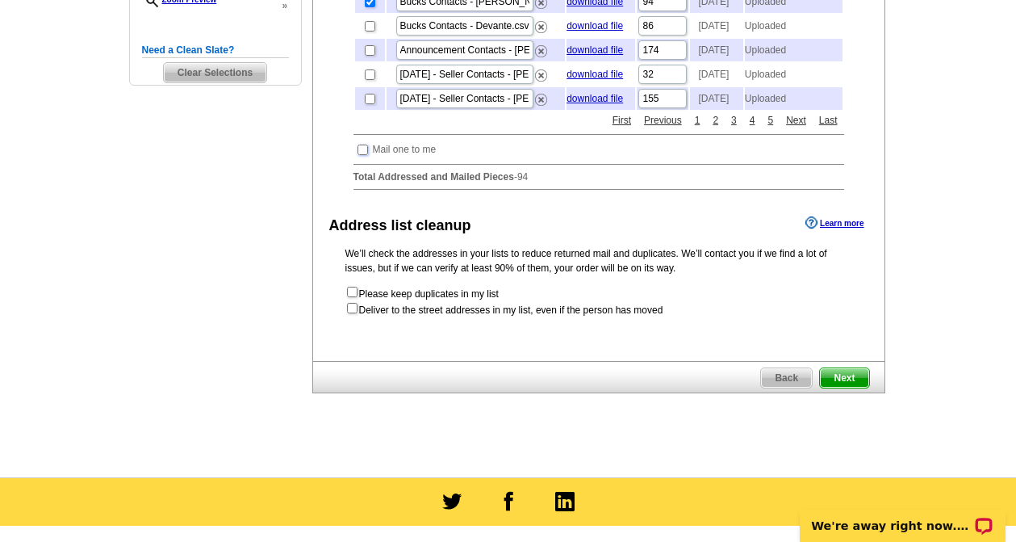
scroll to position [484, 0]
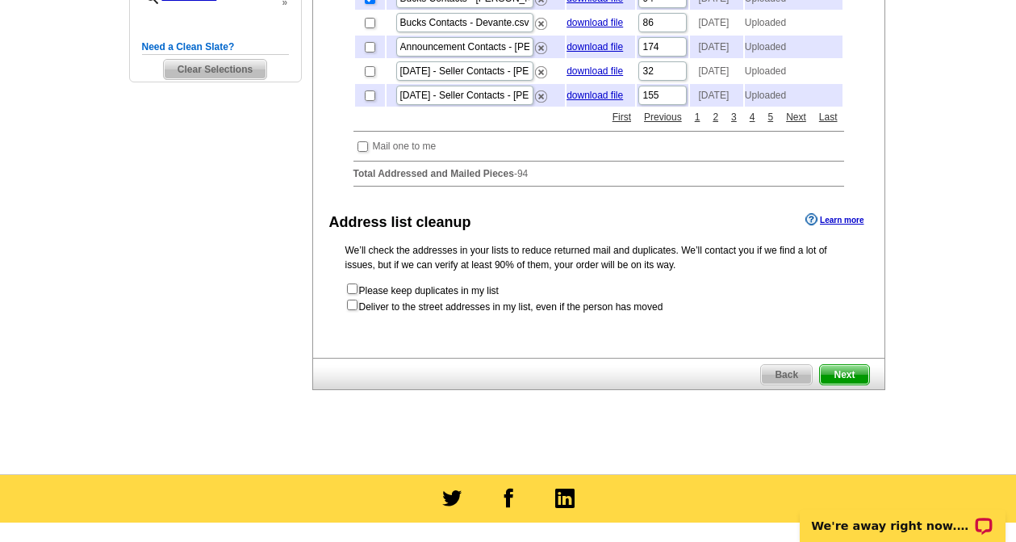
click at [844, 384] on span "Next" at bounding box center [844, 374] width 48 height 19
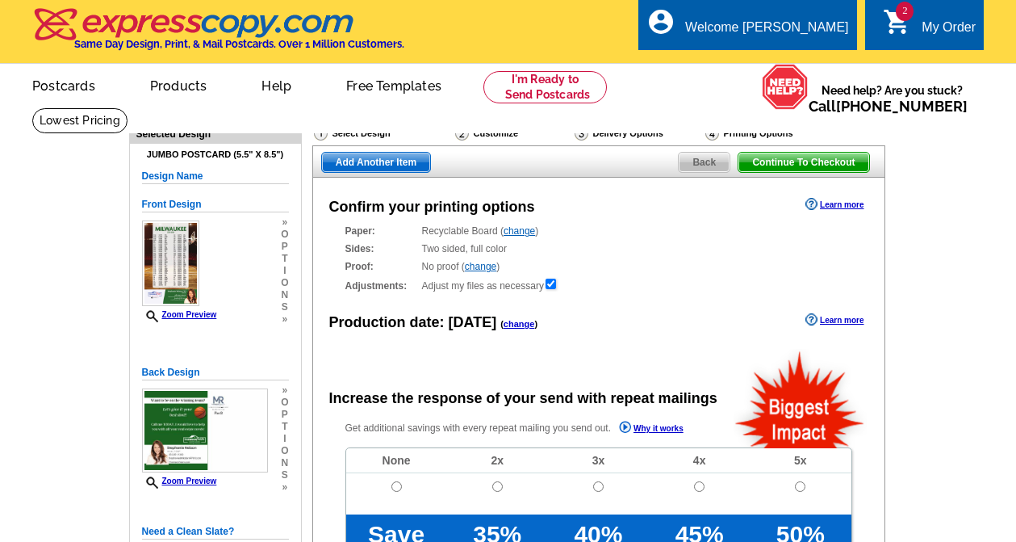
radio input "false"
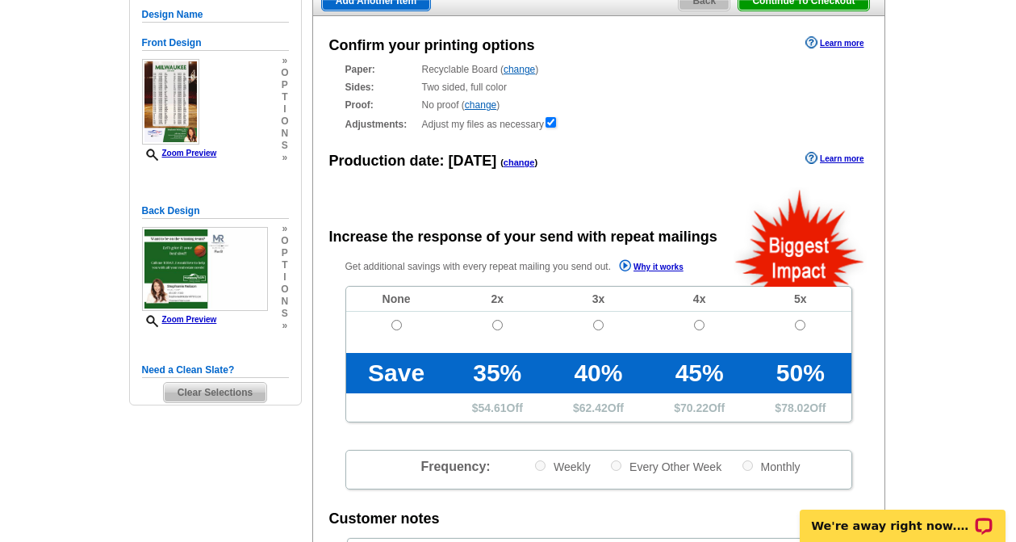
click at [520, 73] on link "change" at bounding box center [519, 69] width 31 height 11
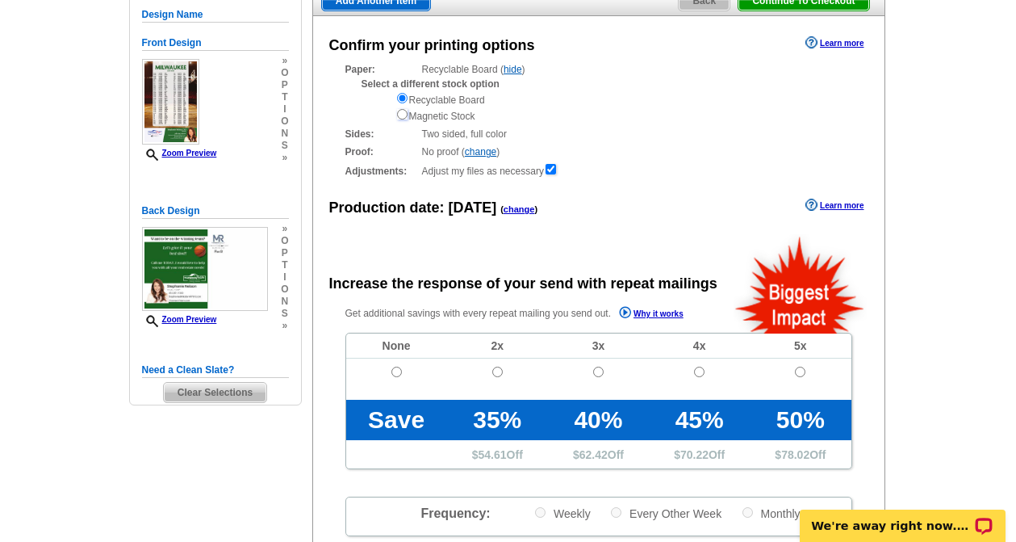
click at [401, 118] on input "radio" at bounding box center [402, 114] width 10 height 10
radio input "true"
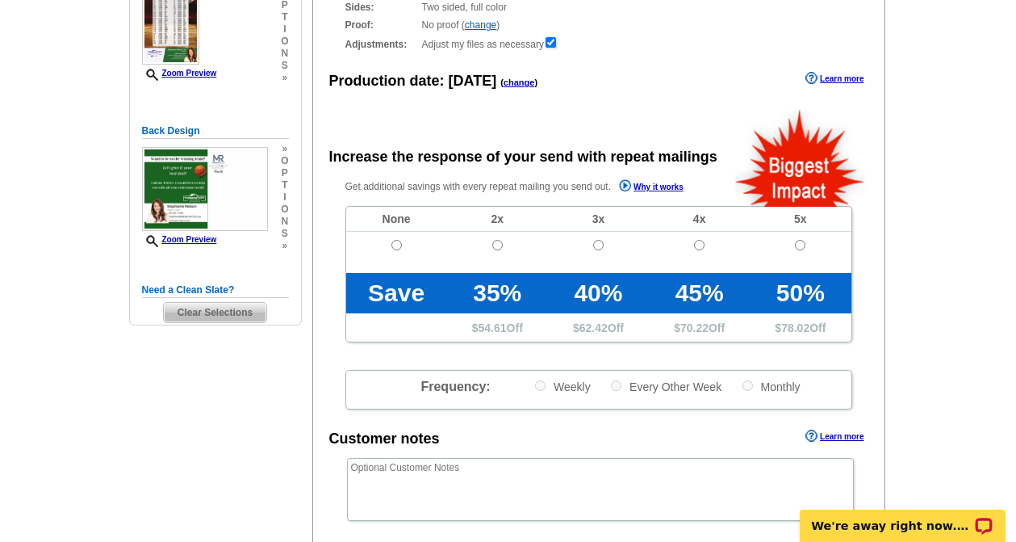
scroll to position [242, 0]
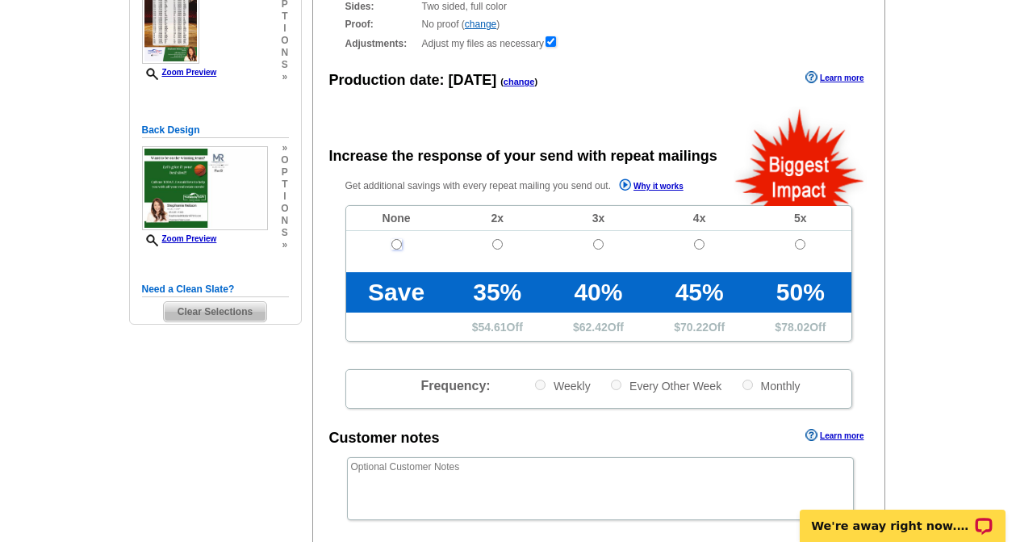
click at [395, 246] on input "radio" at bounding box center [397, 244] width 10 height 10
radio input "true"
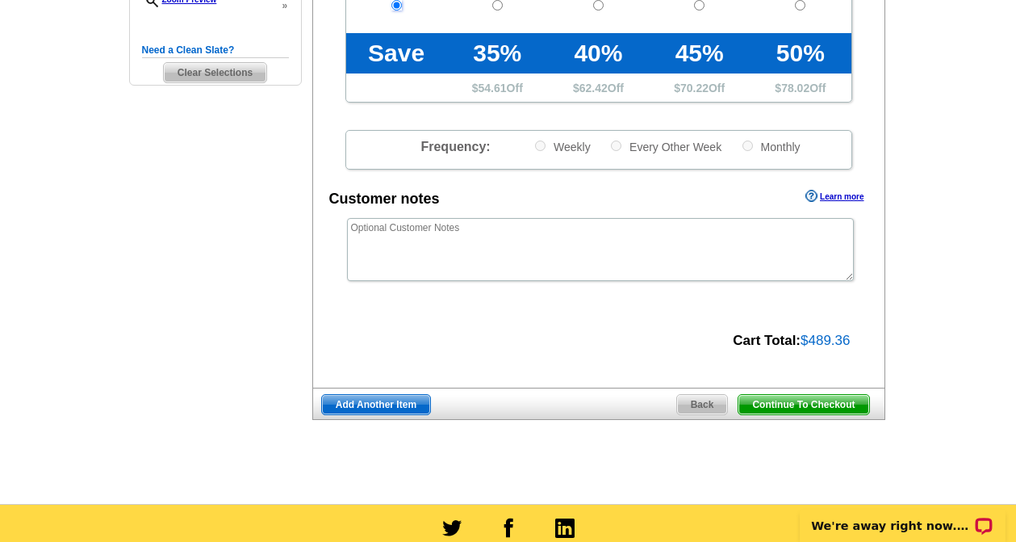
scroll to position [484, 0]
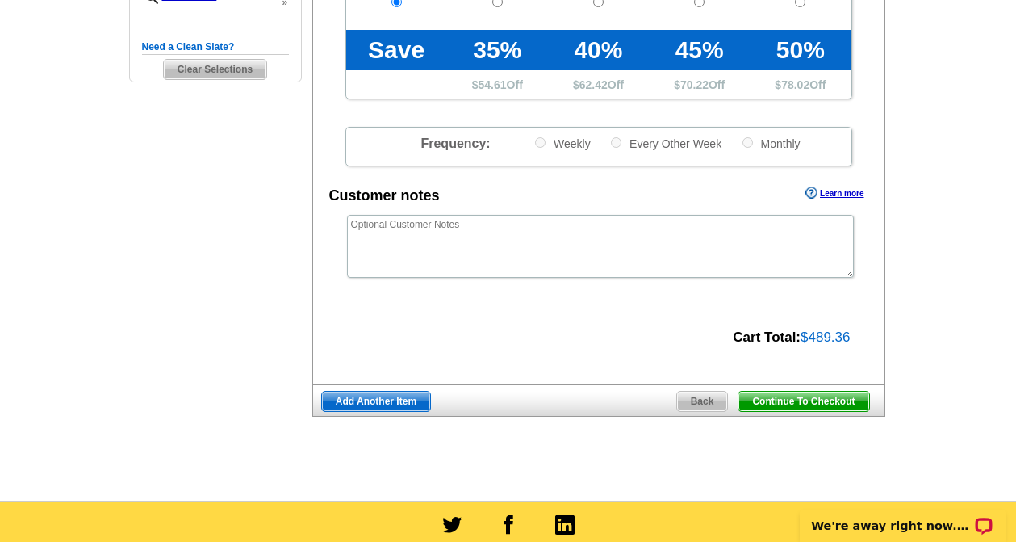
click at [827, 407] on span "Continue To Checkout" at bounding box center [804, 401] width 130 height 19
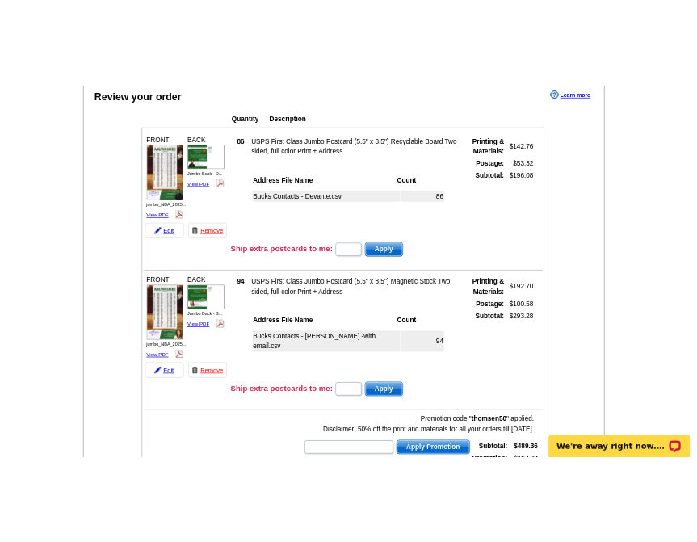
scroll to position [161, 0]
